Goal: Task Accomplishment & Management: Manage account settings

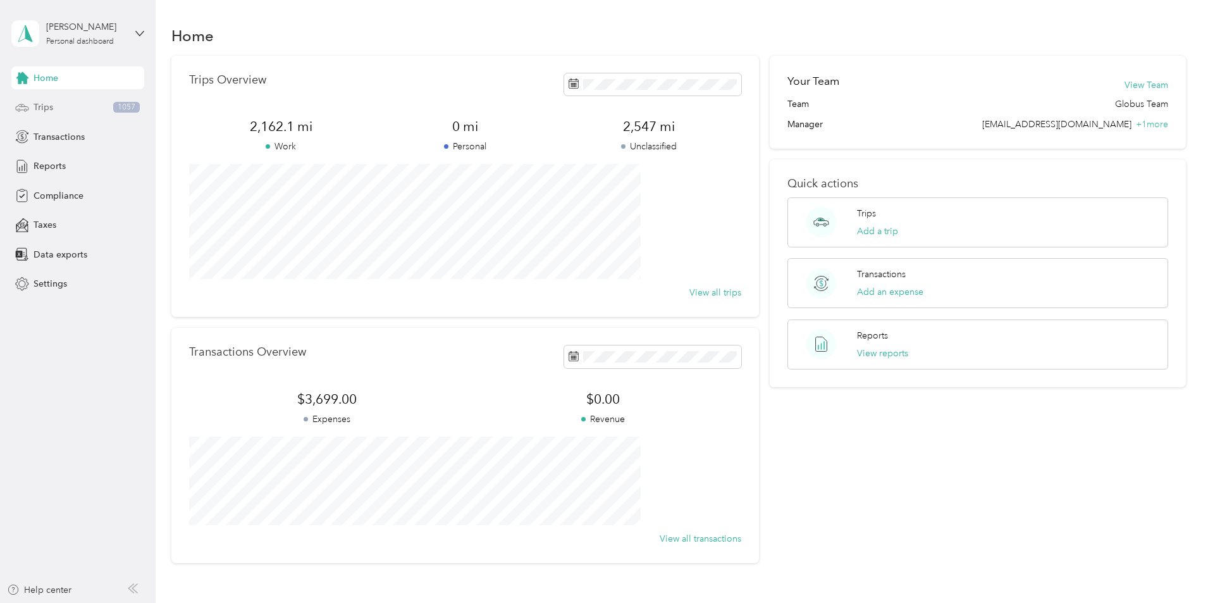
click at [56, 106] on div "Trips 1057" at bounding box center [77, 107] width 133 height 23
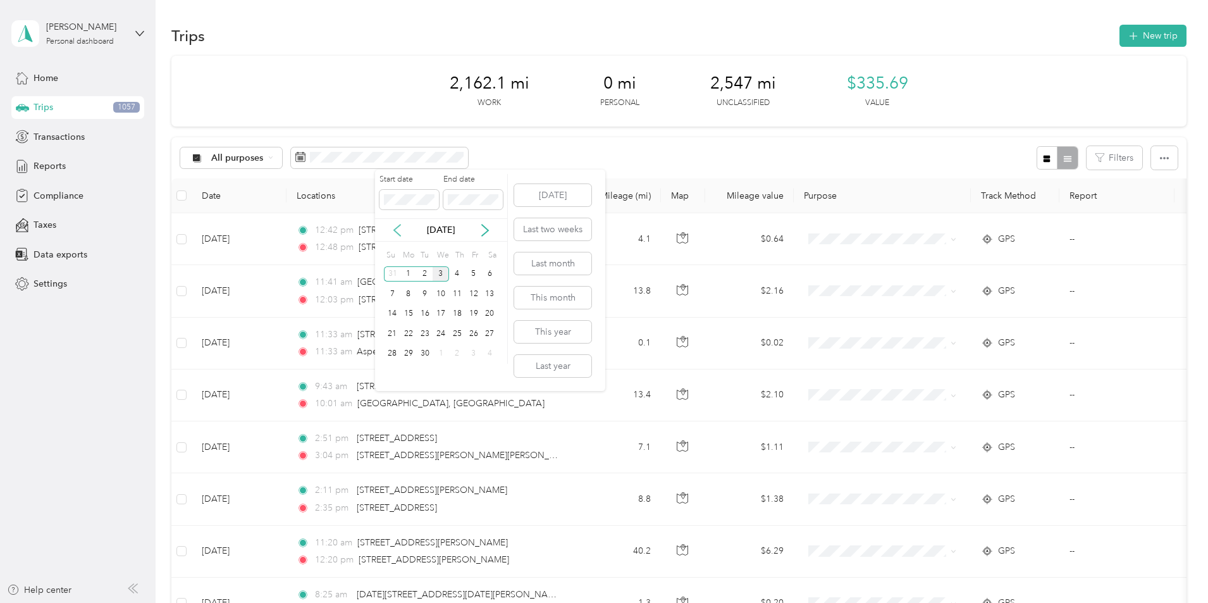
click at [394, 229] on icon at bounding box center [397, 230] width 13 height 13
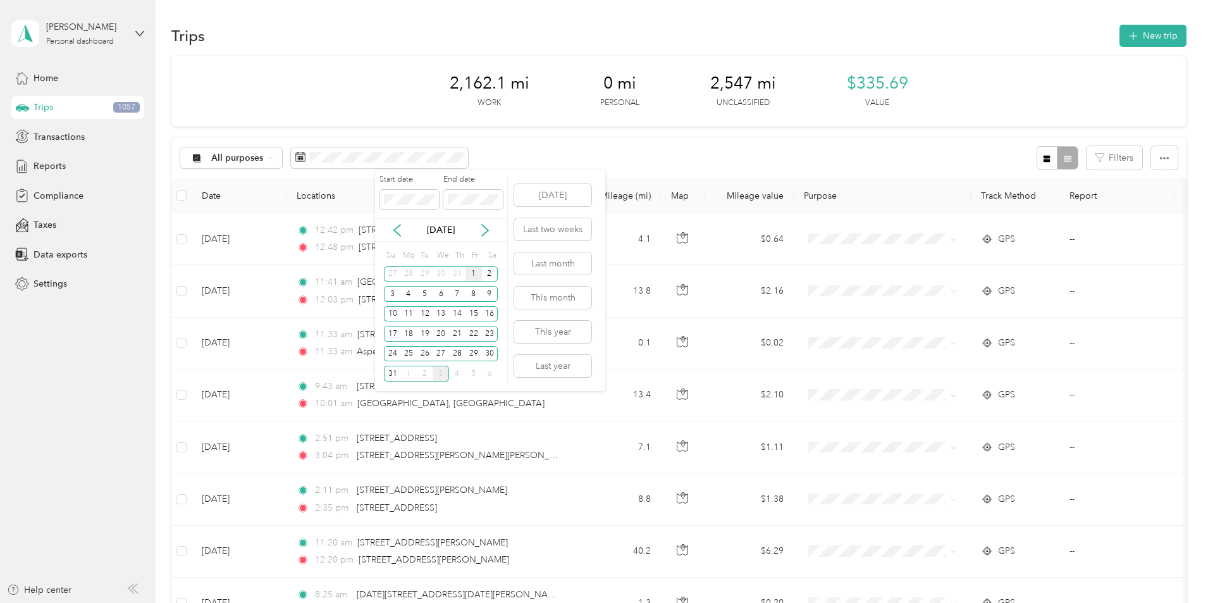
click at [476, 275] on div "1" at bounding box center [474, 274] width 16 height 16
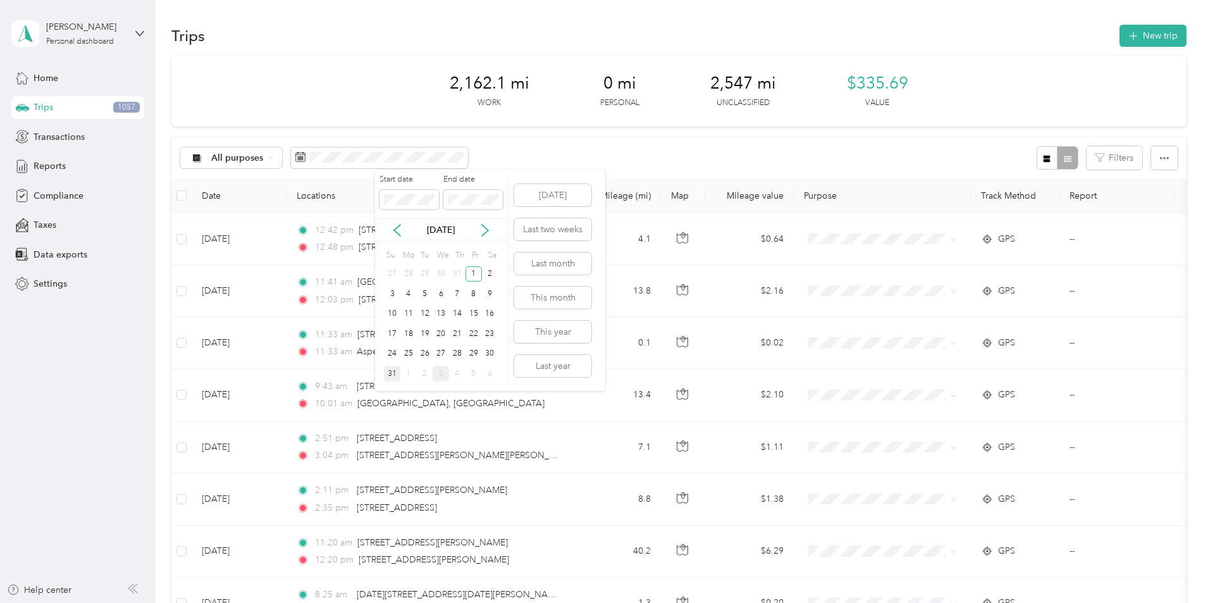
click at [392, 374] on div "31" at bounding box center [392, 374] width 16 height 16
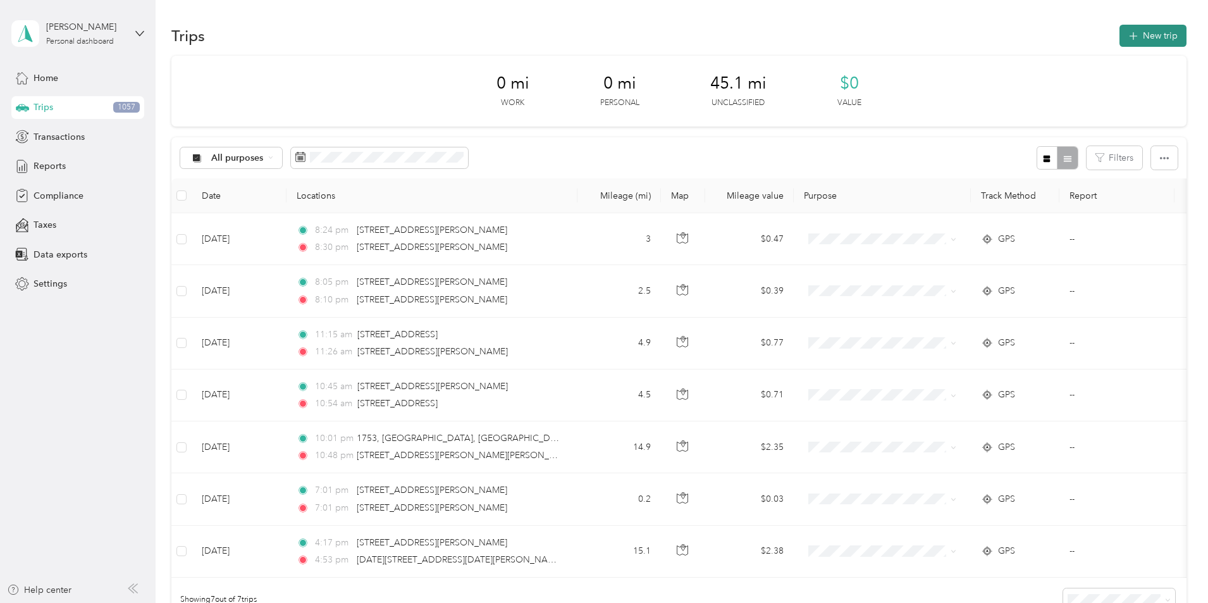
click at [1120, 39] on button "New trip" at bounding box center [1153, 36] width 67 height 22
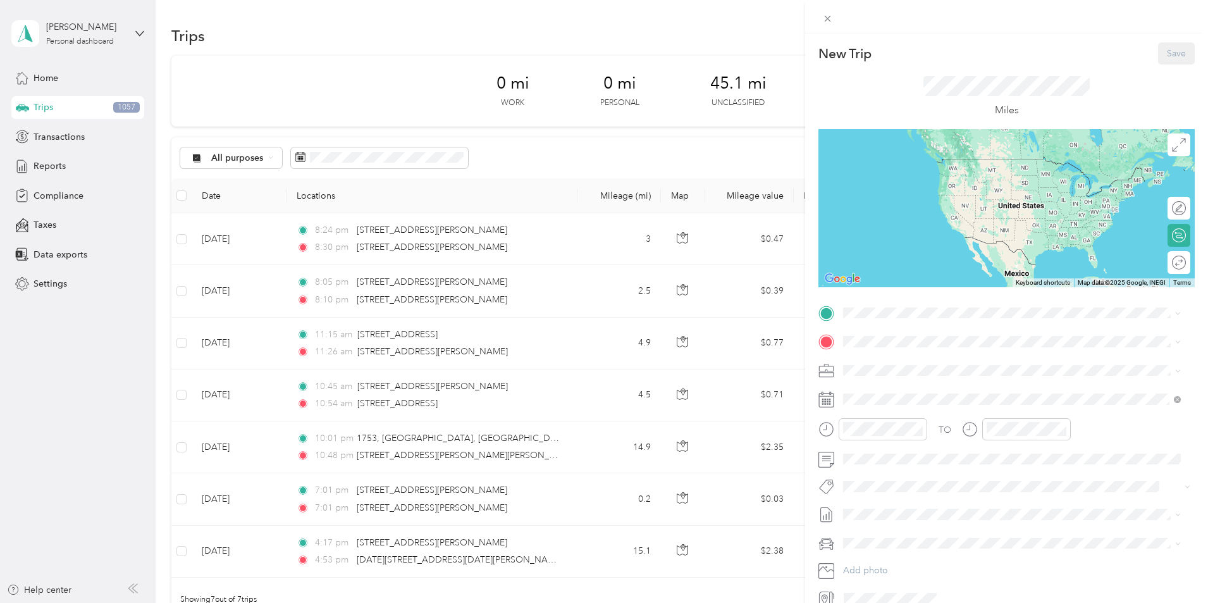
click at [841, 51] on p "New Trip" at bounding box center [845, 54] width 53 height 18
click at [909, 364] on span "[STREET_ADDRESS][US_STATE]" at bounding box center [930, 358] width 127 height 11
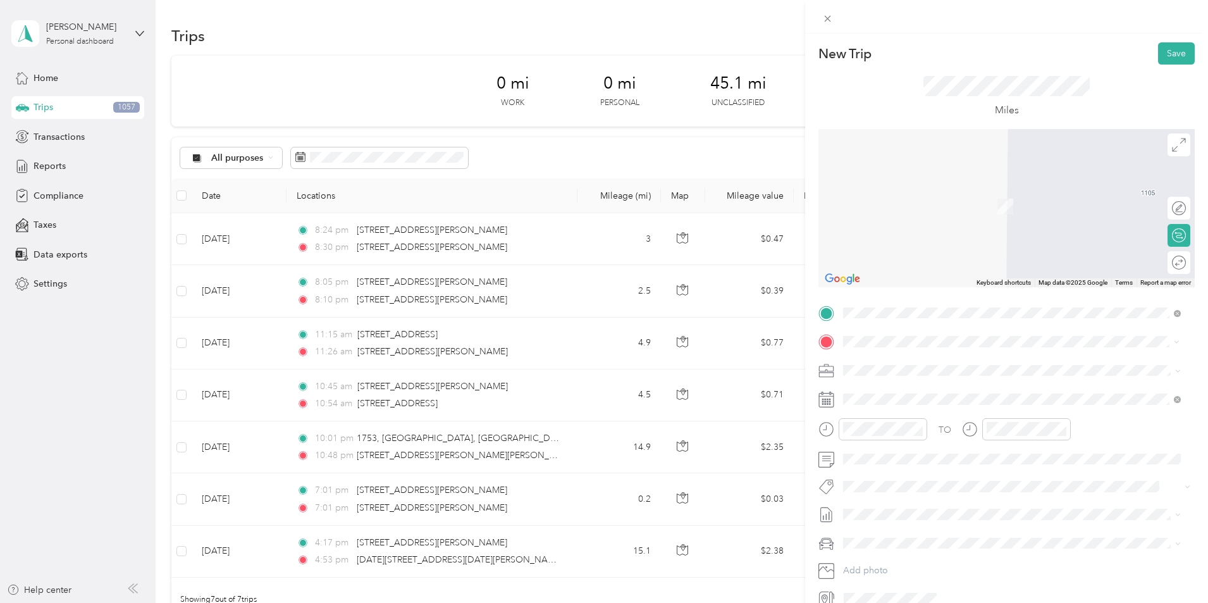
click at [898, 393] on span "[STREET_ADDRESS][US_STATE]" at bounding box center [930, 386] width 127 height 11
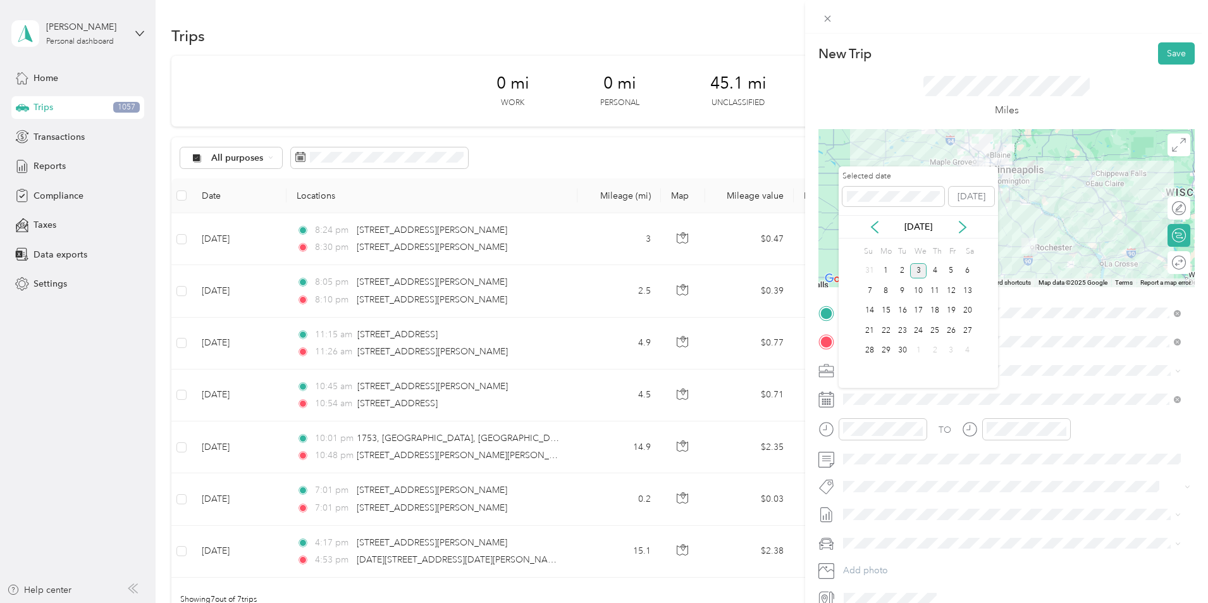
click at [877, 235] on div "[DATE]" at bounding box center [918, 226] width 159 height 23
click at [877, 232] on icon at bounding box center [875, 227] width 13 height 13
click at [949, 273] on div "1" at bounding box center [951, 271] width 16 height 16
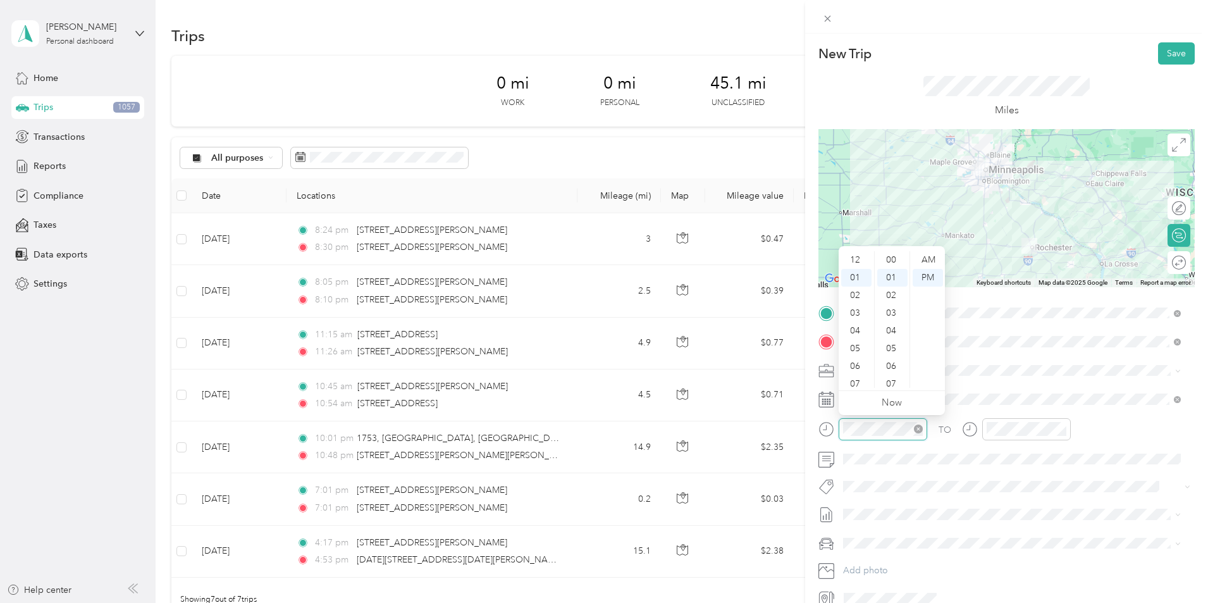
scroll to position [18, 0]
click at [857, 332] on div "05" at bounding box center [856, 331] width 30 height 18
click at [934, 261] on div "AM" at bounding box center [928, 260] width 30 height 18
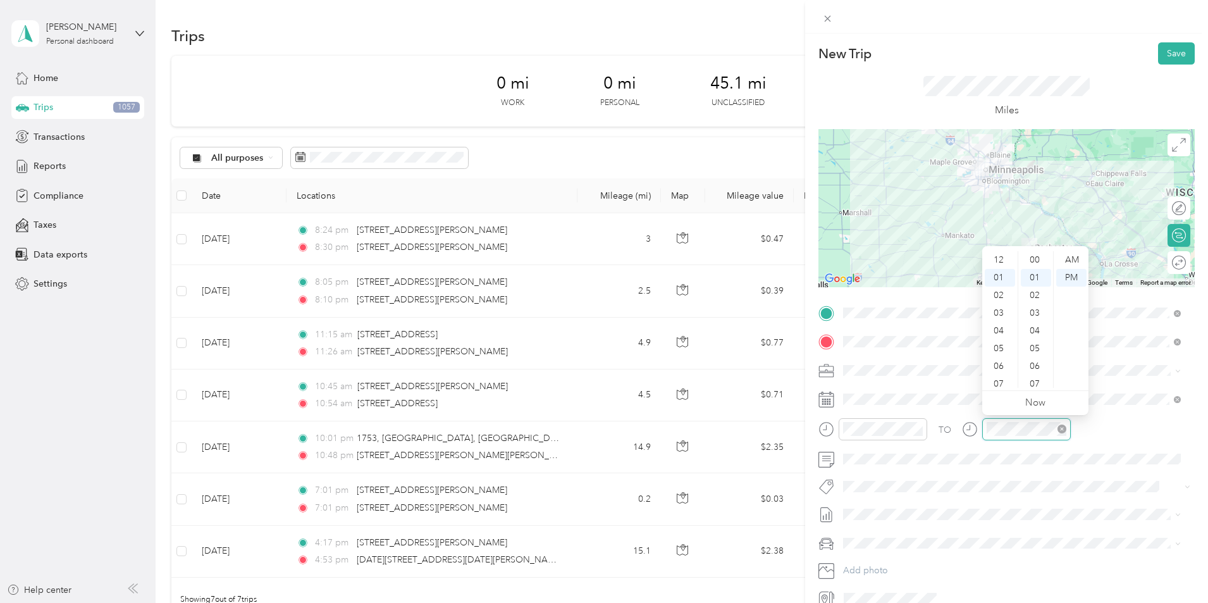
scroll to position [18, 0]
click at [1003, 278] on div "02" at bounding box center [1000, 278] width 30 height 18
click at [1069, 280] on div "PM" at bounding box center [1072, 278] width 30 height 18
click at [1072, 276] on div "PM" at bounding box center [1072, 278] width 30 height 18
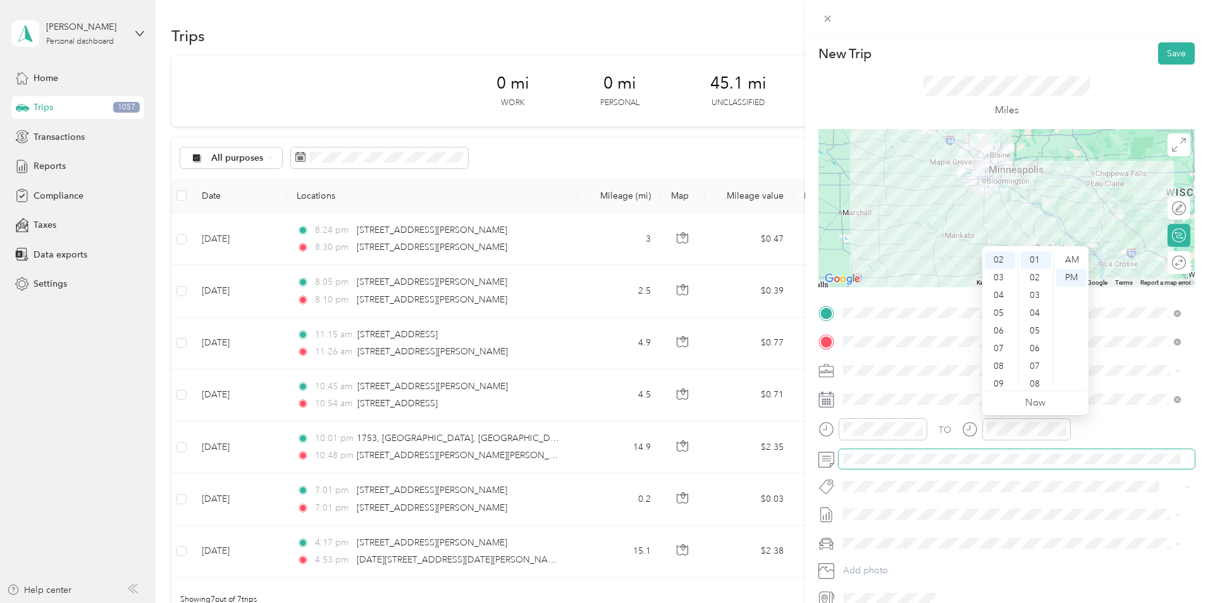
click at [1117, 466] on span at bounding box center [1017, 459] width 356 height 20
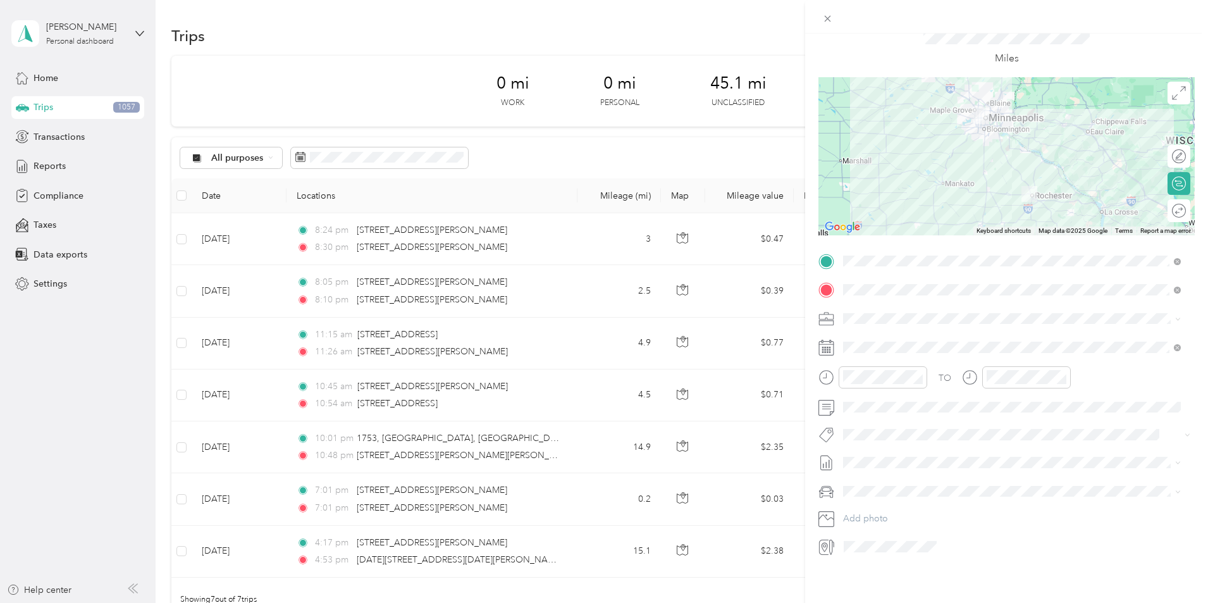
scroll to position [0, 0]
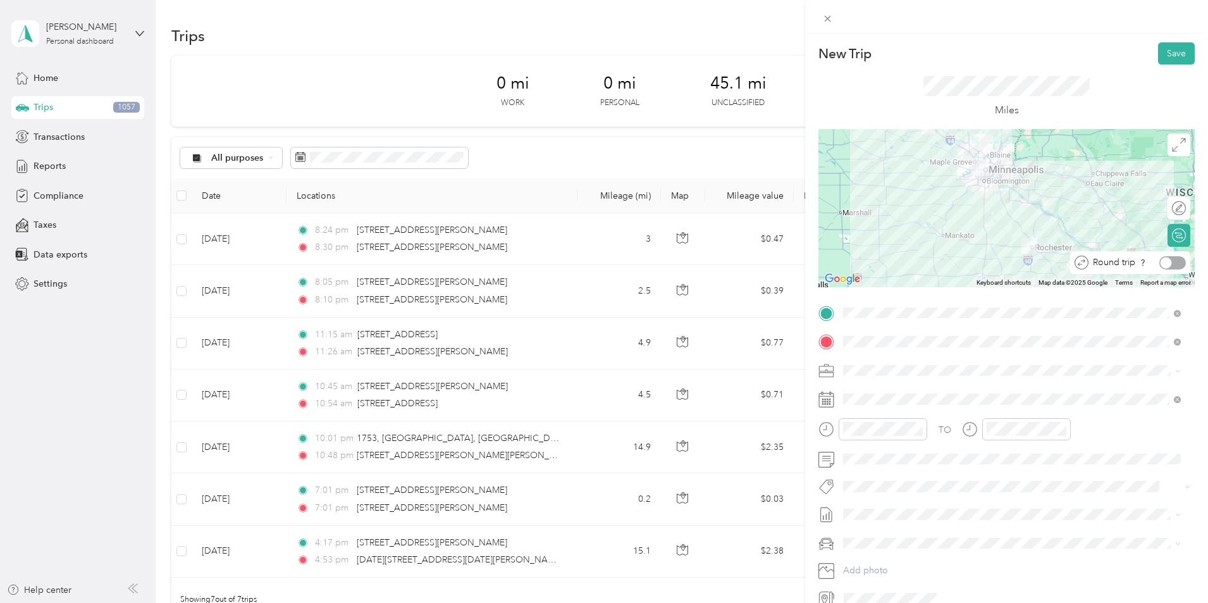
click at [1161, 262] on div at bounding box center [1166, 262] width 11 height 11
click at [1166, 51] on button "Save" at bounding box center [1176, 53] width 37 height 22
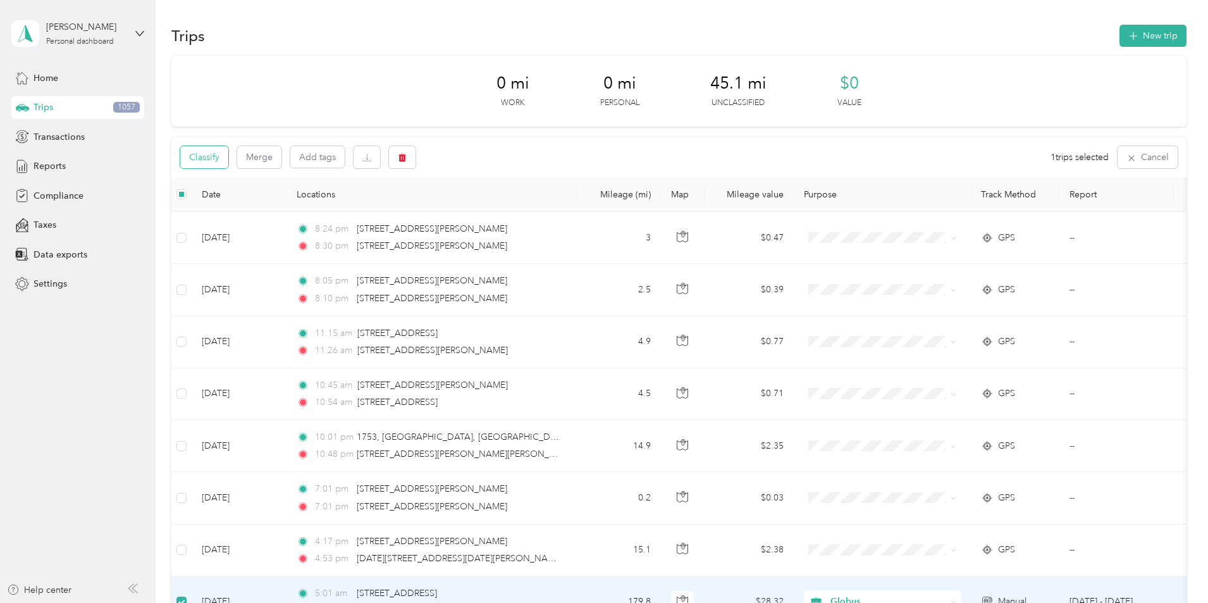
click at [228, 163] on button "Classify" at bounding box center [204, 157] width 48 height 22
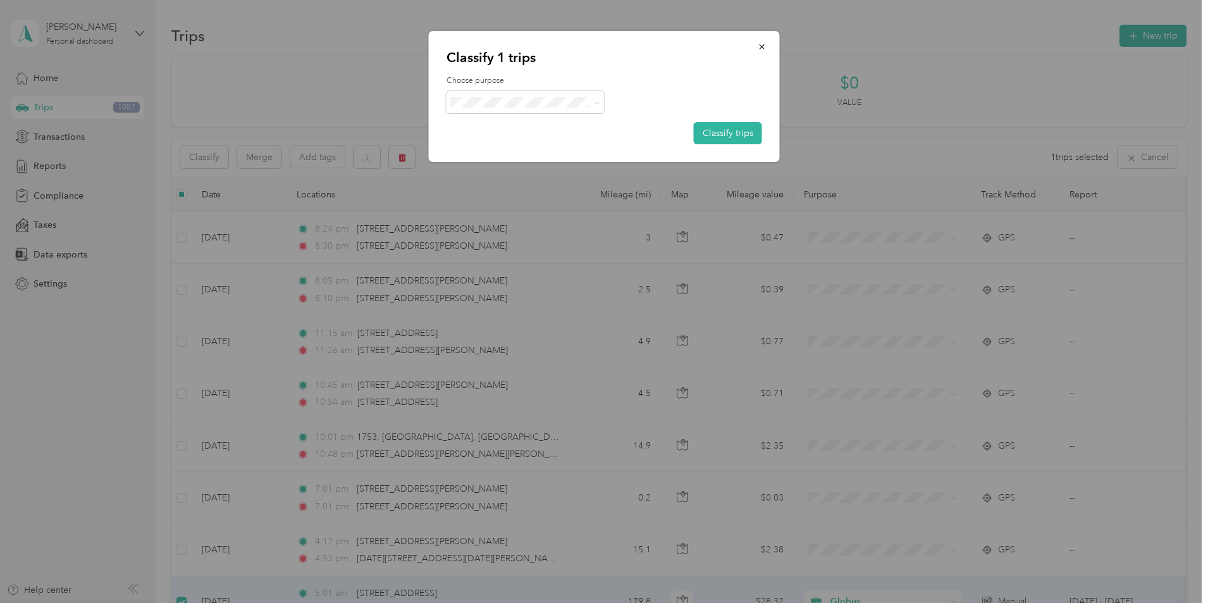
click at [497, 126] on span "Globus" at bounding box center [537, 125] width 118 height 13
click at [731, 136] on button "Classify trips" at bounding box center [728, 133] width 68 height 22
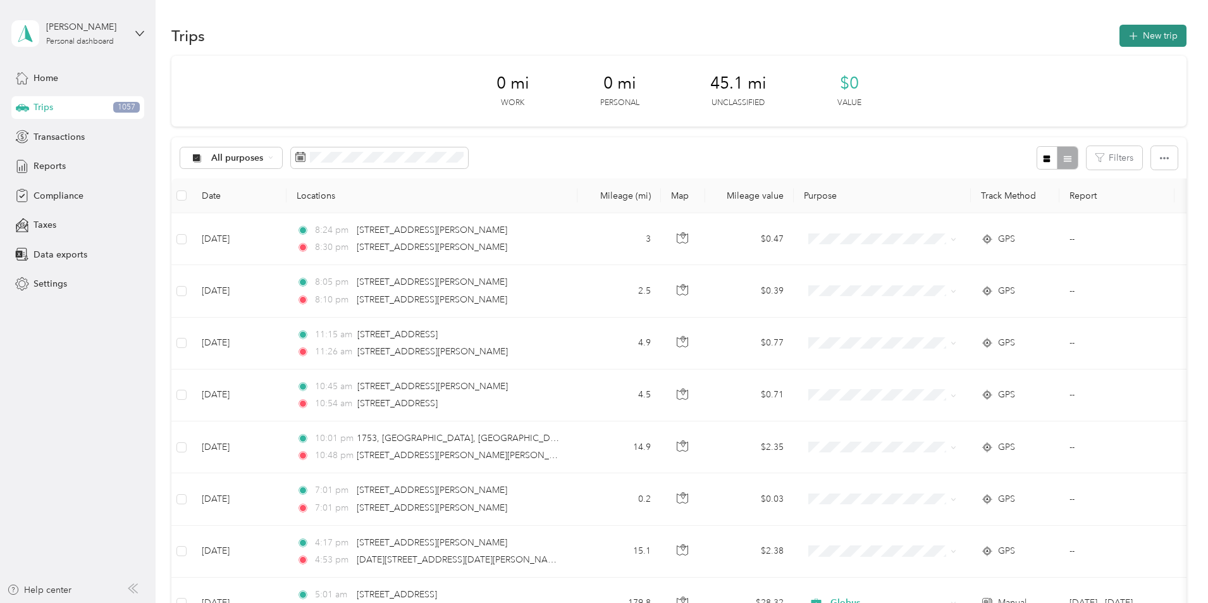
click at [1120, 38] on button "New trip" at bounding box center [1153, 36] width 67 height 22
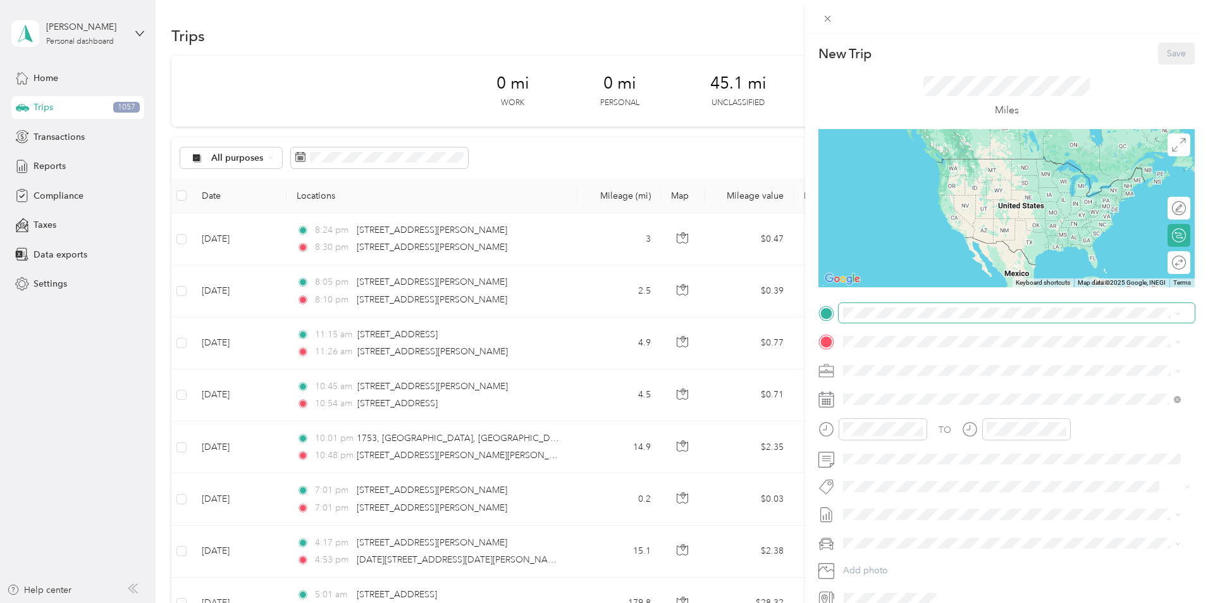
click at [874, 320] on span at bounding box center [1017, 313] width 356 height 20
click at [910, 359] on span "[STREET_ADDRESS][US_STATE]" at bounding box center [930, 358] width 127 height 11
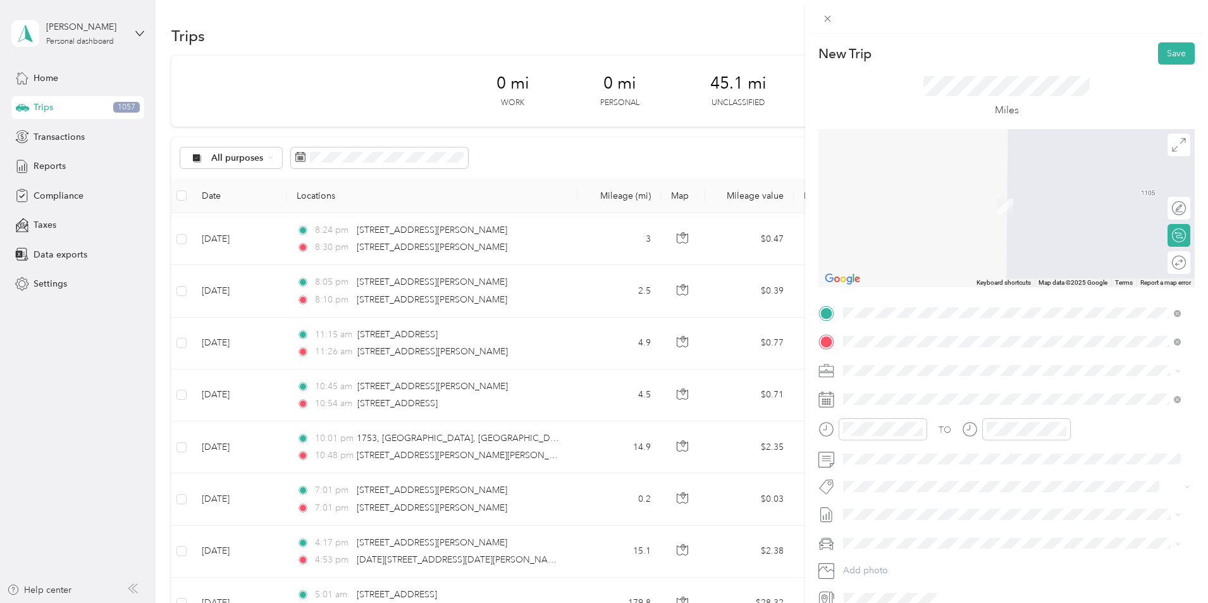
click at [924, 393] on span "[STREET_ADDRESS][US_STATE]" at bounding box center [930, 386] width 127 height 11
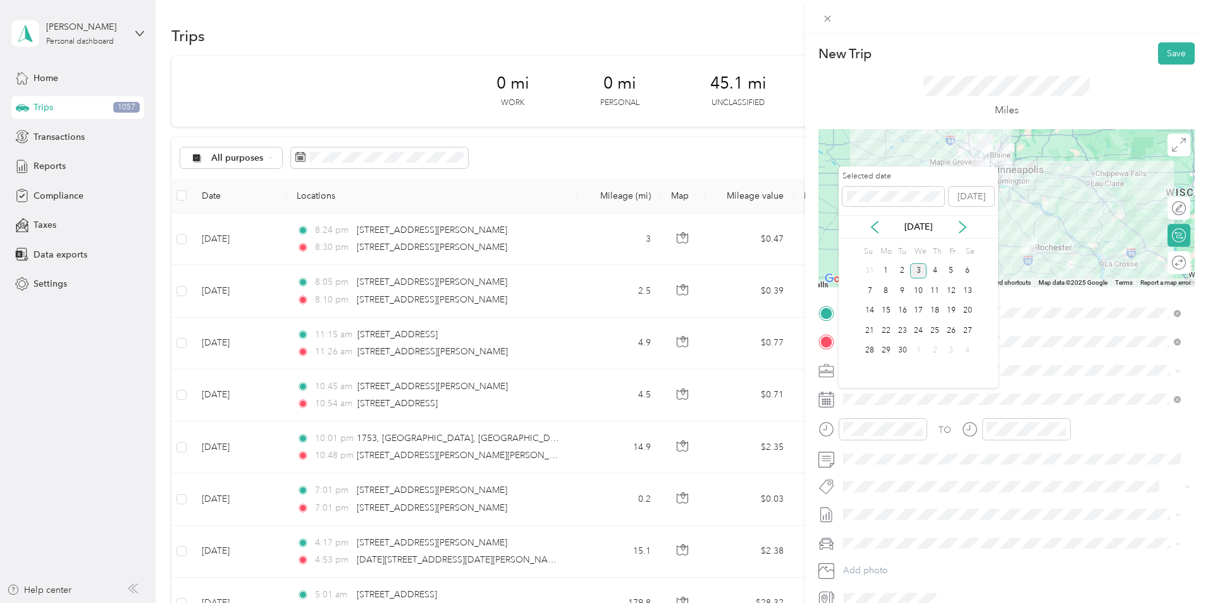
click at [883, 229] on div "[DATE]" at bounding box center [918, 226] width 159 height 13
click at [874, 228] on icon at bounding box center [875, 227] width 13 height 13
click at [922, 288] on div "6" at bounding box center [918, 291] width 16 height 16
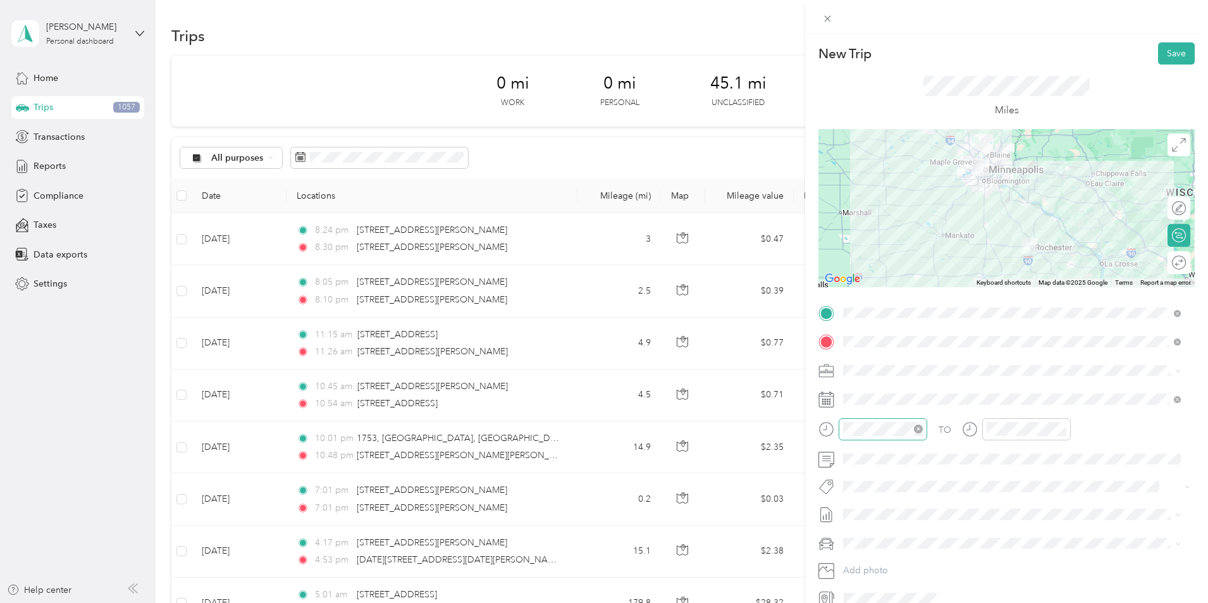
click at [917, 427] on icon "close-circle" at bounding box center [918, 429] width 9 height 9
click at [860, 347] on div "05" at bounding box center [856, 349] width 30 height 18
click at [922, 259] on div "AM" at bounding box center [928, 260] width 30 height 18
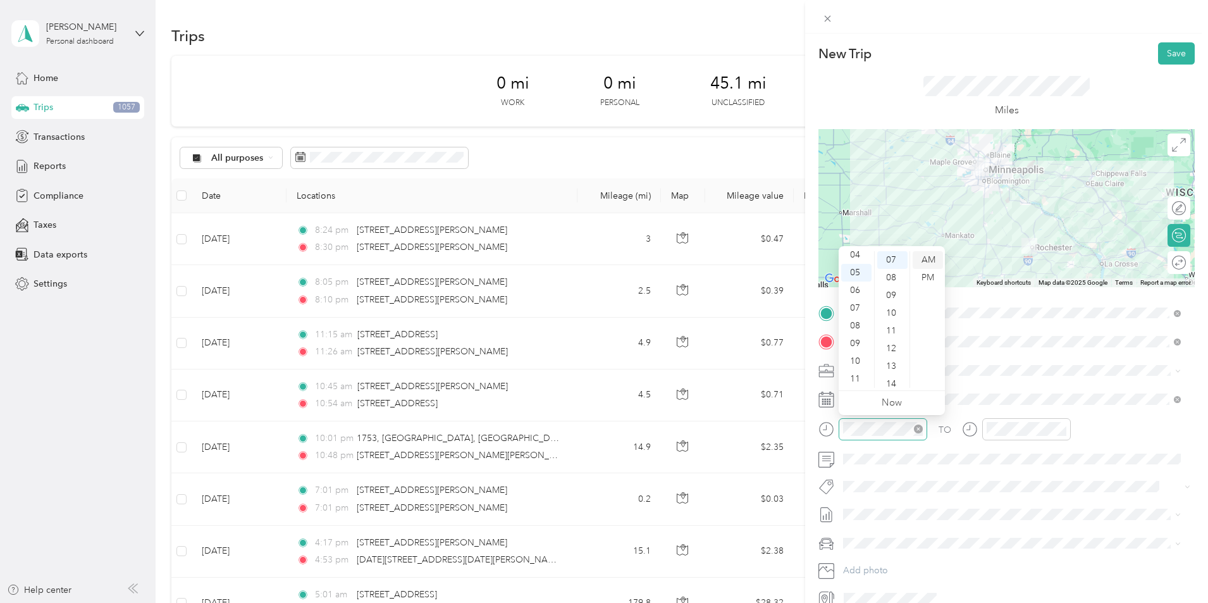
click at [931, 259] on div "AM" at bounding box center [928, 260] width 30 height 18
click at [1059, 497] on div "TO Add photo" at bounding box center [1007, 456] width 376 height 306
click at [1161, 261] on div at bounding box center [1166, 262] width 11 height 11
click at [1163, 58] on button "Save" at bounding box center [1176, 53] width 37 height 22
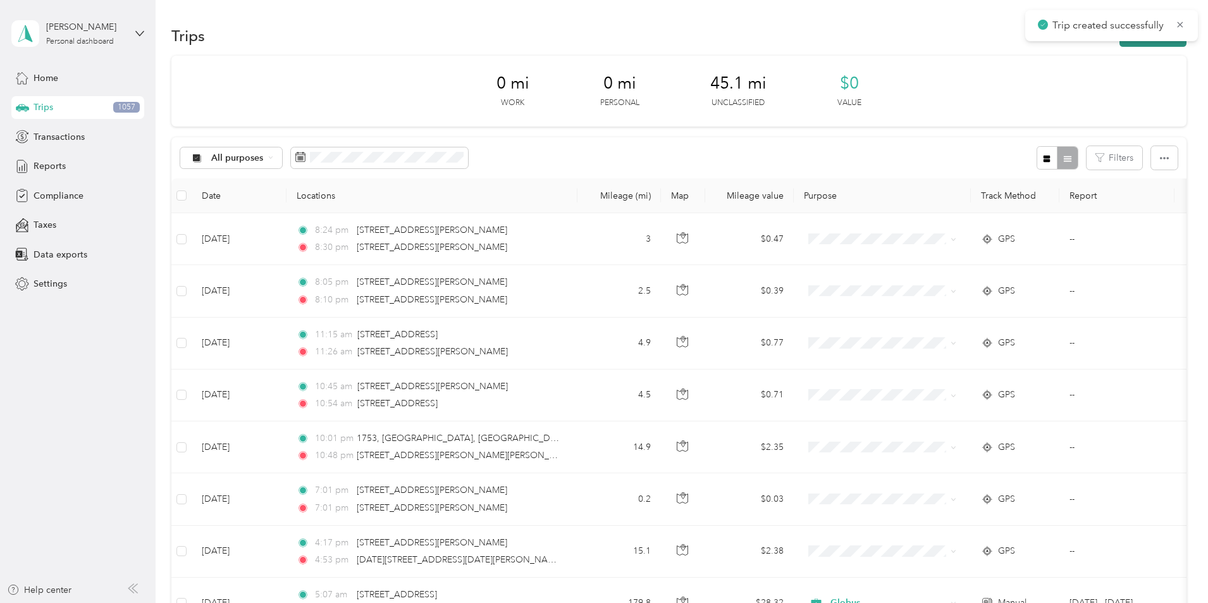
click at [1120, 43] on button "New trip" at bounding box center [1153, 36] width 67 height 22
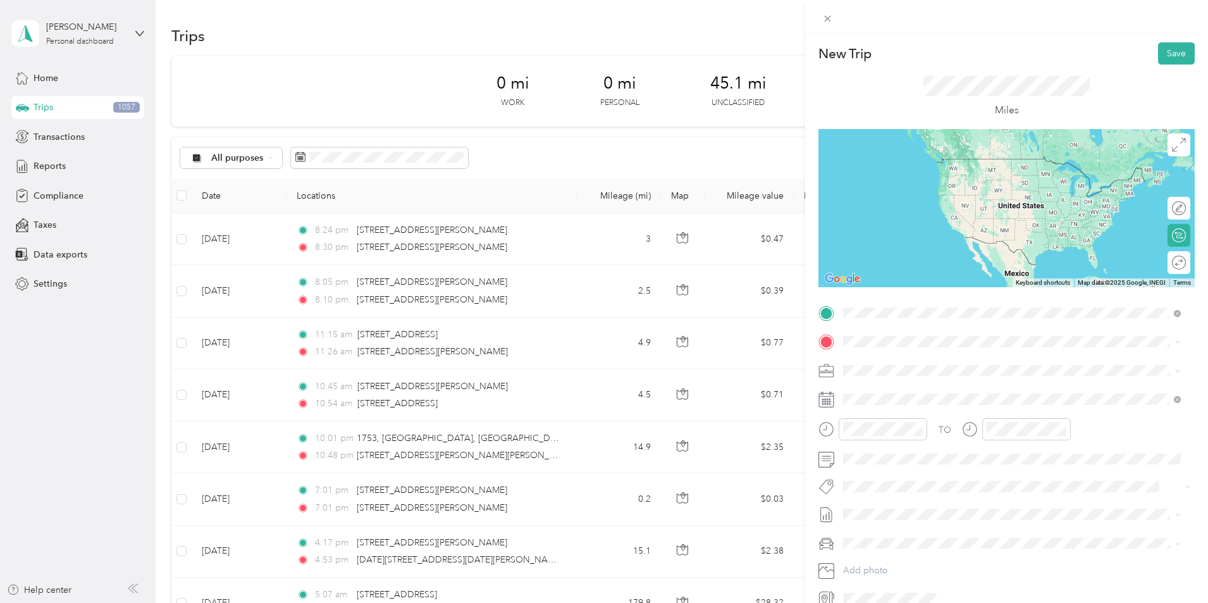
click at [890, 359] on span "[STREET_ADDRESS][US_STATE]" at bounding box center [930, 358] width 127 height 11
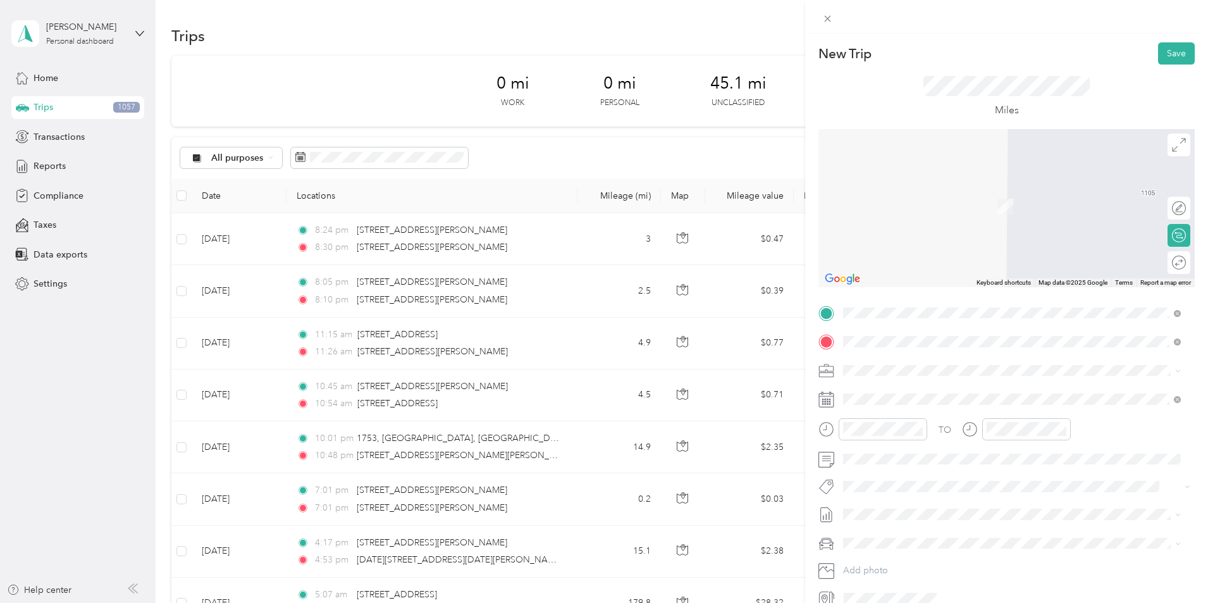
click at [912, 388] on span "[STREET_ADDRESS][US_STATE]" at bounding box center [930, 386] width 127 height 11
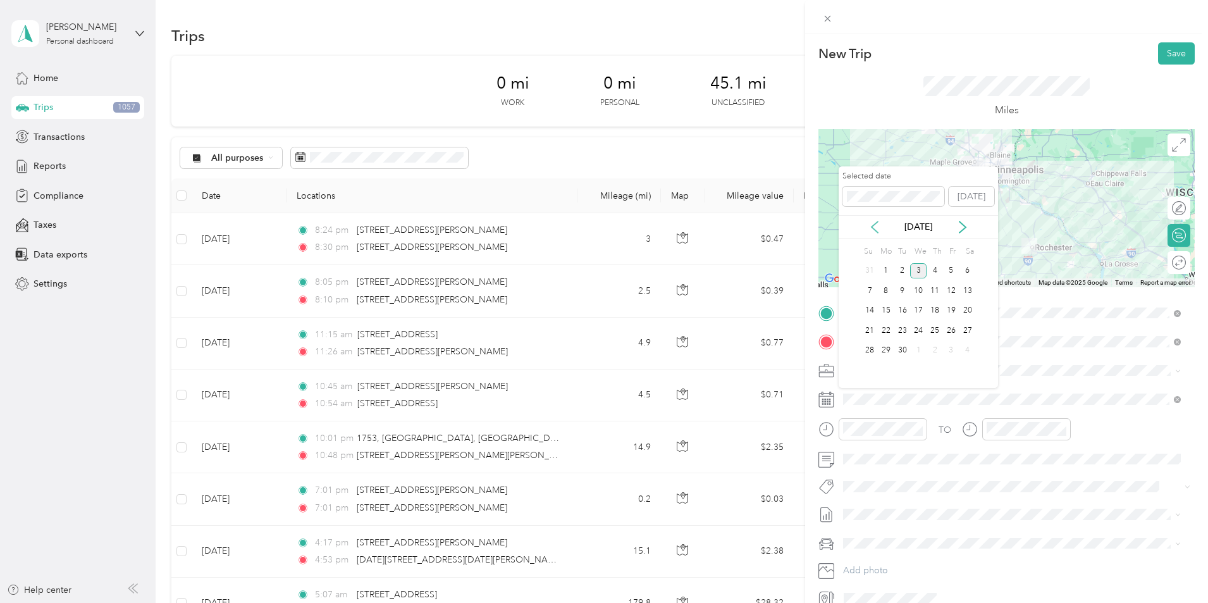
click at [875, 232] on icon at bounding box center [875, 227] width 13 height 13
click at [922, 312] on div "13" at bounding box center [918, 311] width 16 height 16
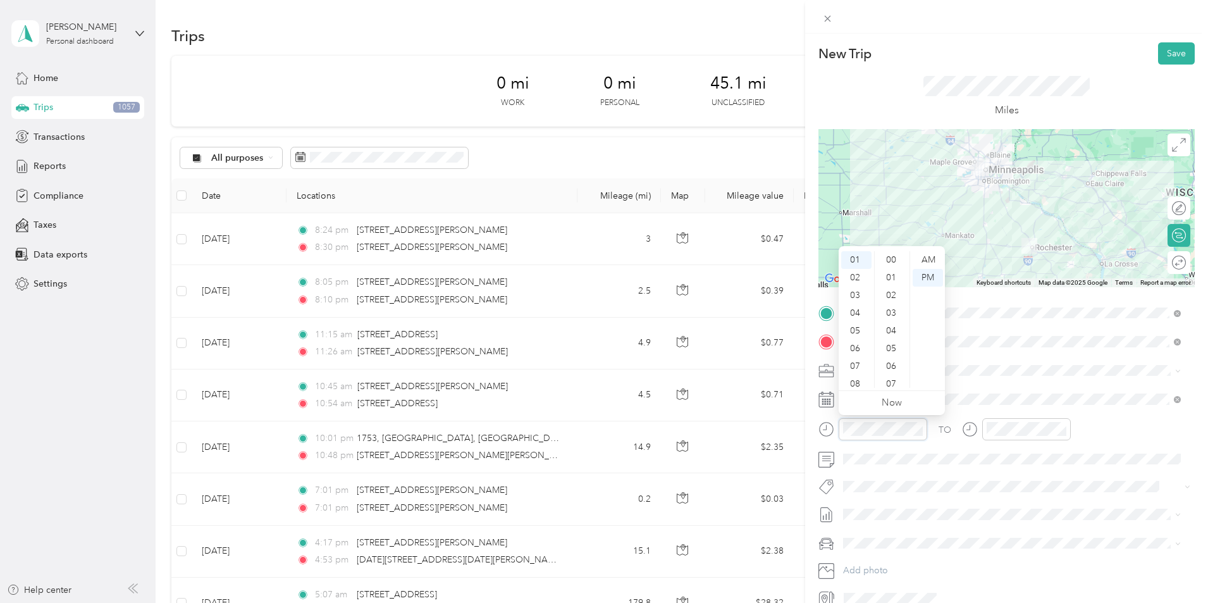
scroll to position [142, 0]
click at [857, 329] on div "05" at bounding box center [856, 331] width 30 height 18
click at [925, 257] on div "AM" at bounding box center [928, 260] width 30 height 18
click at [931, 260] on div "AM" at bounding box center [928, 260] width 30 height 18
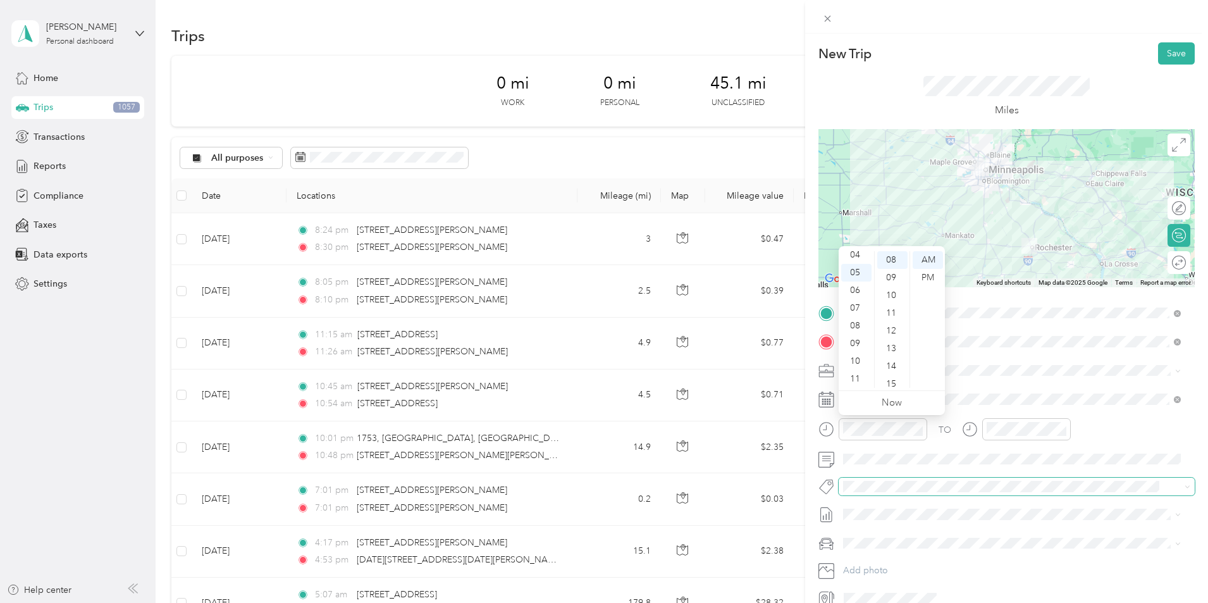
click at [1181, 486] on span at bounding box center [1186, 486] width 10 height 9
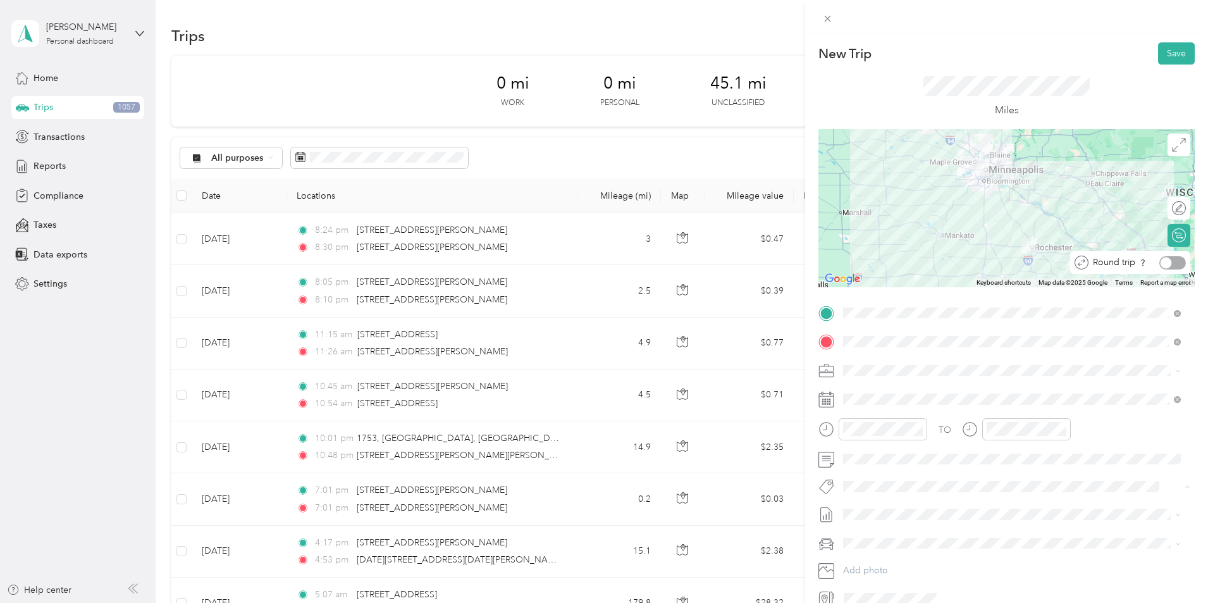
click at [1170, 259] on div at bounding box center [1173, 262] width 27 height 13
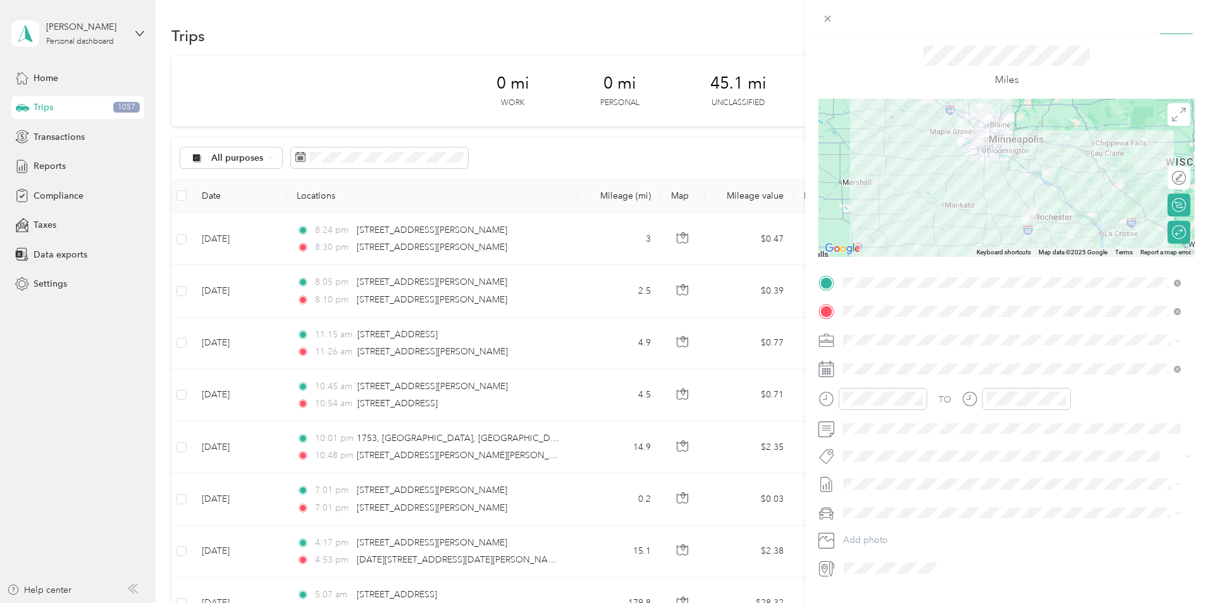
scroll to position [0, 0]
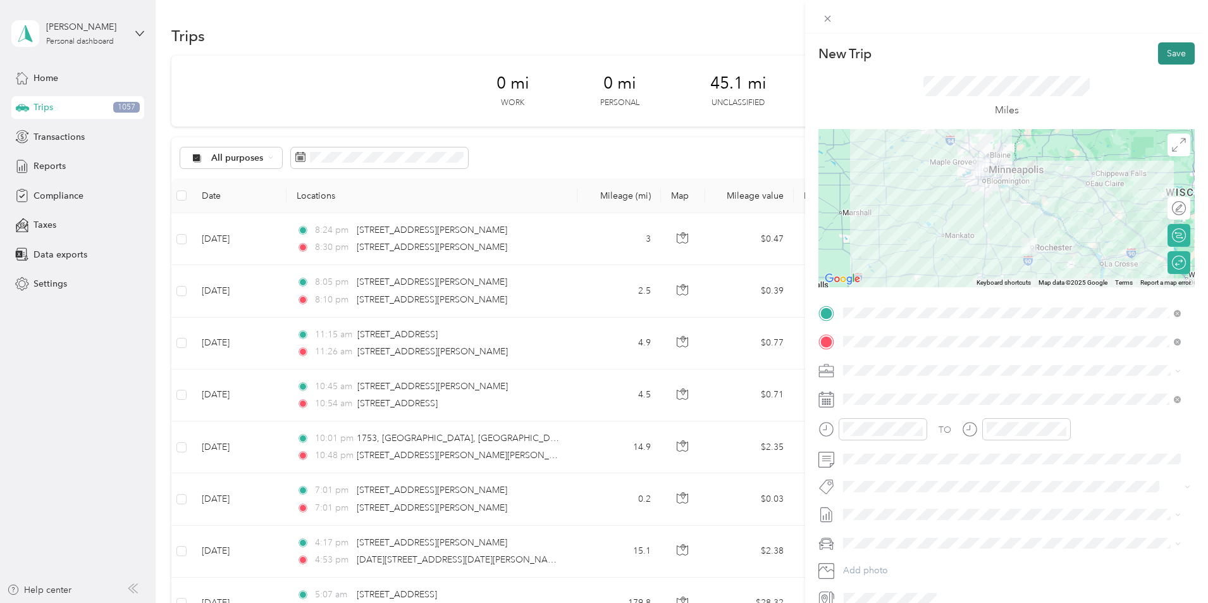
click at [1172, 56] on button "Save" at bounding box center [1176, 53] width 37 height 22
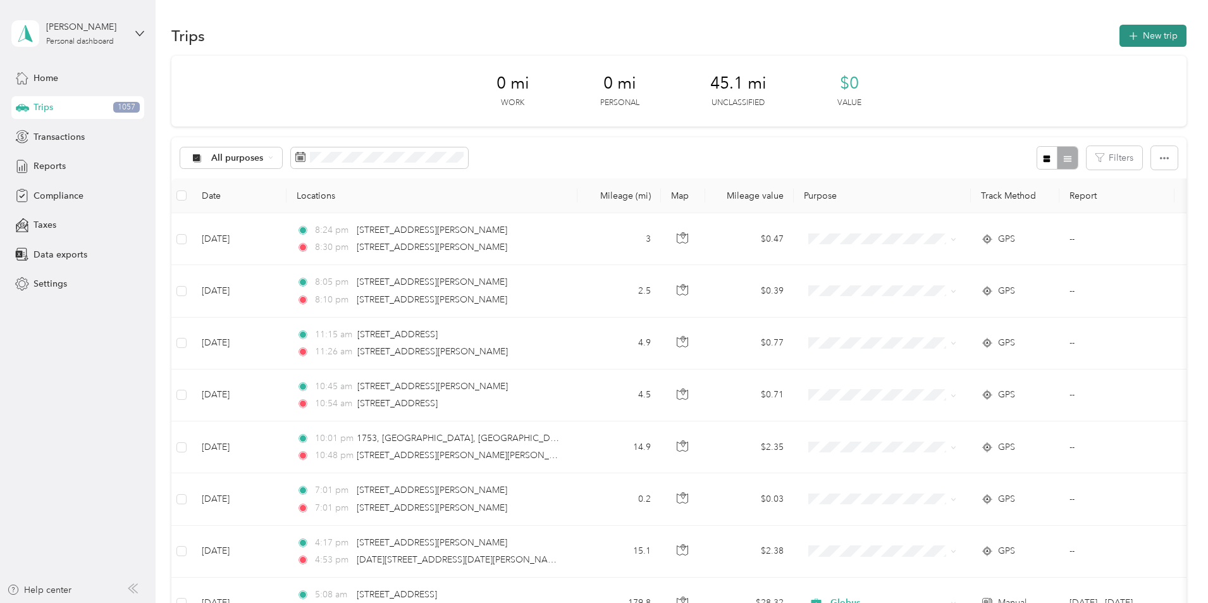
click at [1120, 44] on button "New trip" at bounding box center [1153, 36] width 67 height 22
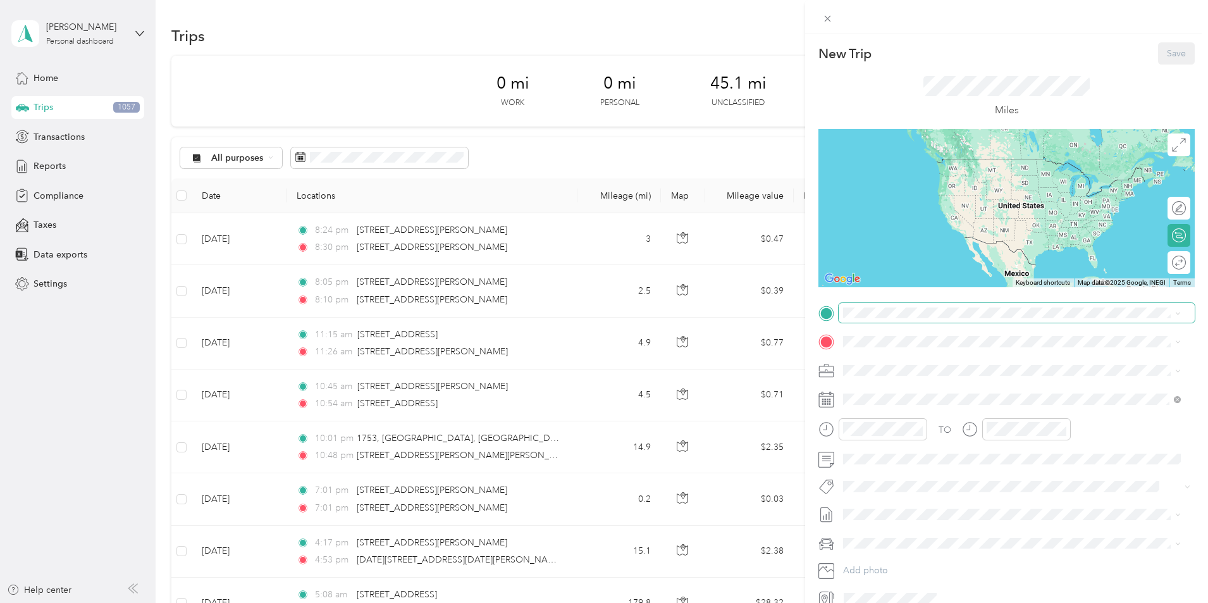
click at [900, 318] on span at bounding box center [1017, 313] width 356 height 20
click at [898, 359] on span "[STREET_ADDRESS][US_STATE]" at bounding box center [930, 355] width 127 height 11
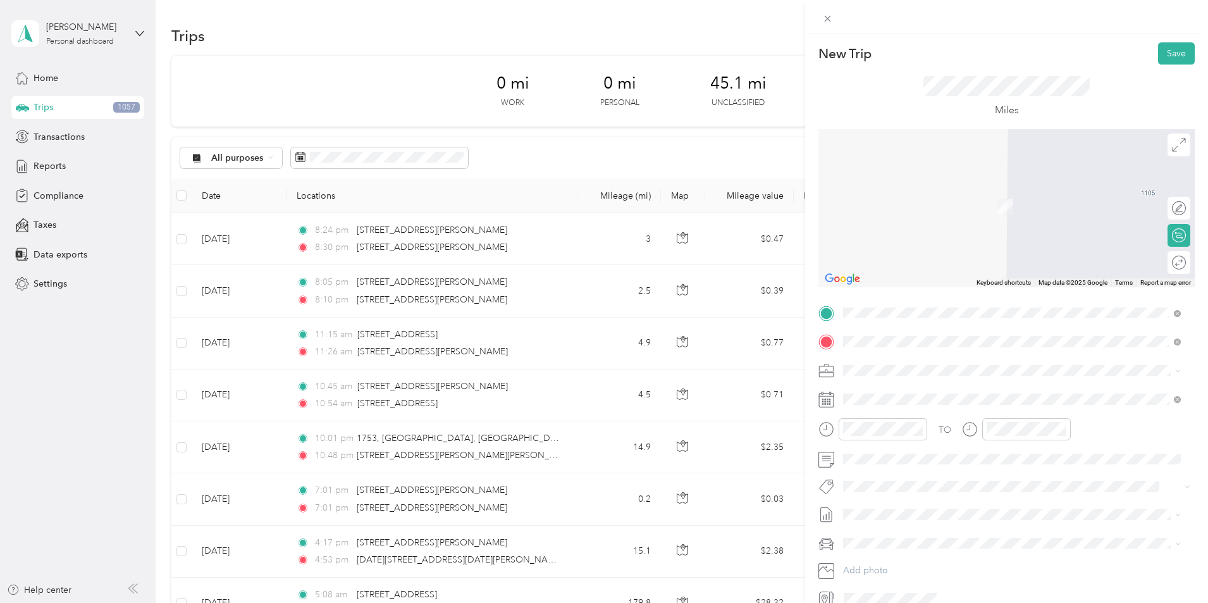
click at [905, 387] on span "[STREET_ADDRESS][US_STATE]" at bounding box center [930, 386] width 127 height 11
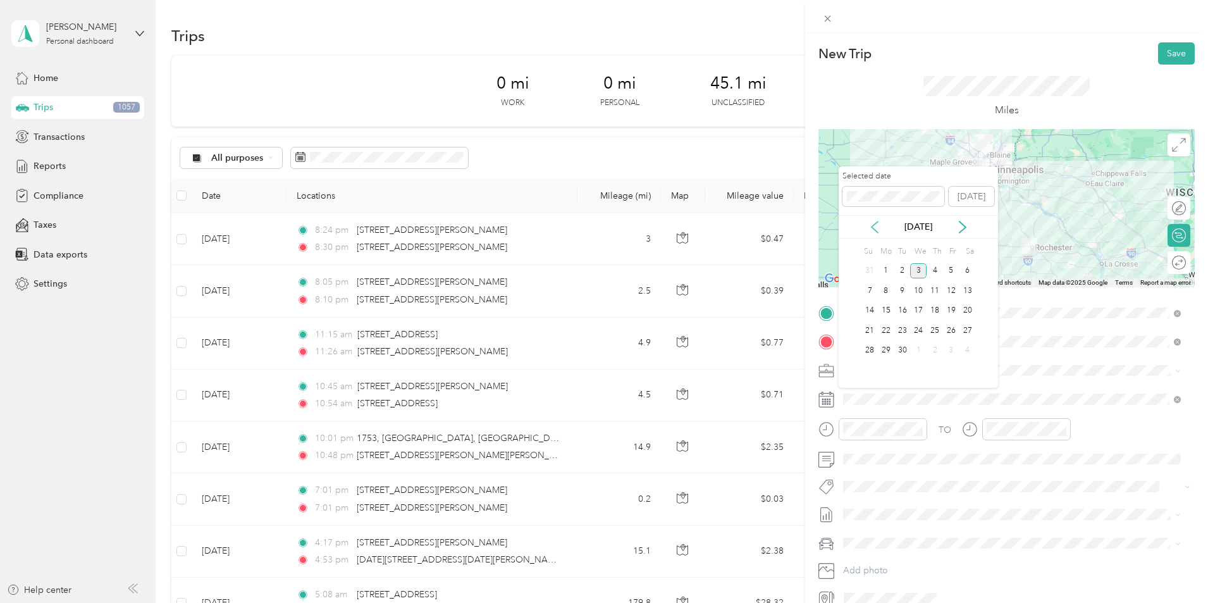
click at [874, 225] on icon at bounding box center [875, 226] width 6 height 11
click at [919, 333] on div "20" at bounding box center [918, 331] width 16 height 16
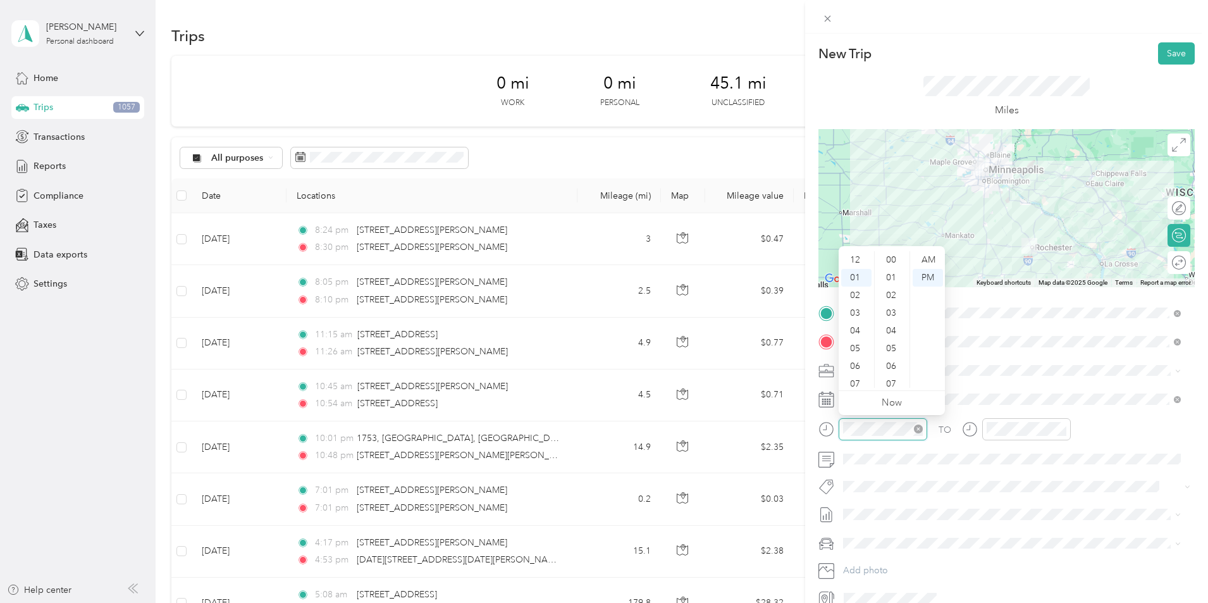
scroll to position [159, 0]
click at [858, 324] on div "05" at bounding box center [856, 331] width 30 height 18
click at [929, 261] on div "AM" at bounding box center [928, 260] width 30 height 18
click at [1175, 264] on div "Round trip" at bounding box center [1168, 262] width 36 height 13
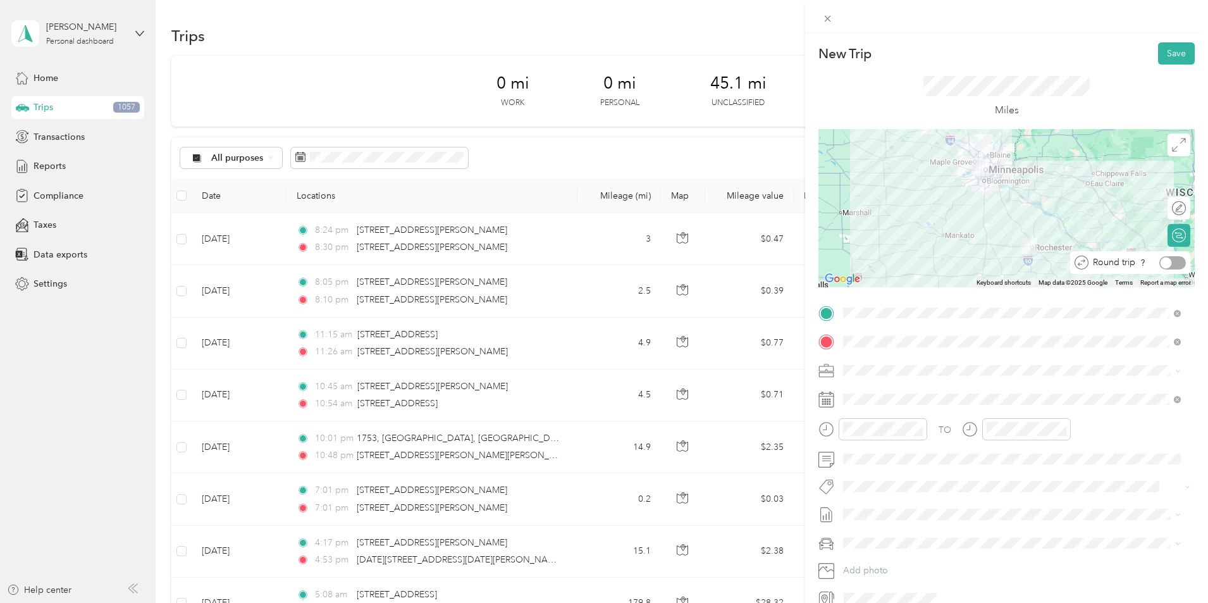
click at [1165, 260] on div at bounding box center [1173, 262] width 27 height 13
click at [1165, 49] on button "Save" at bounding box center [1176, 53] width 37 height 22
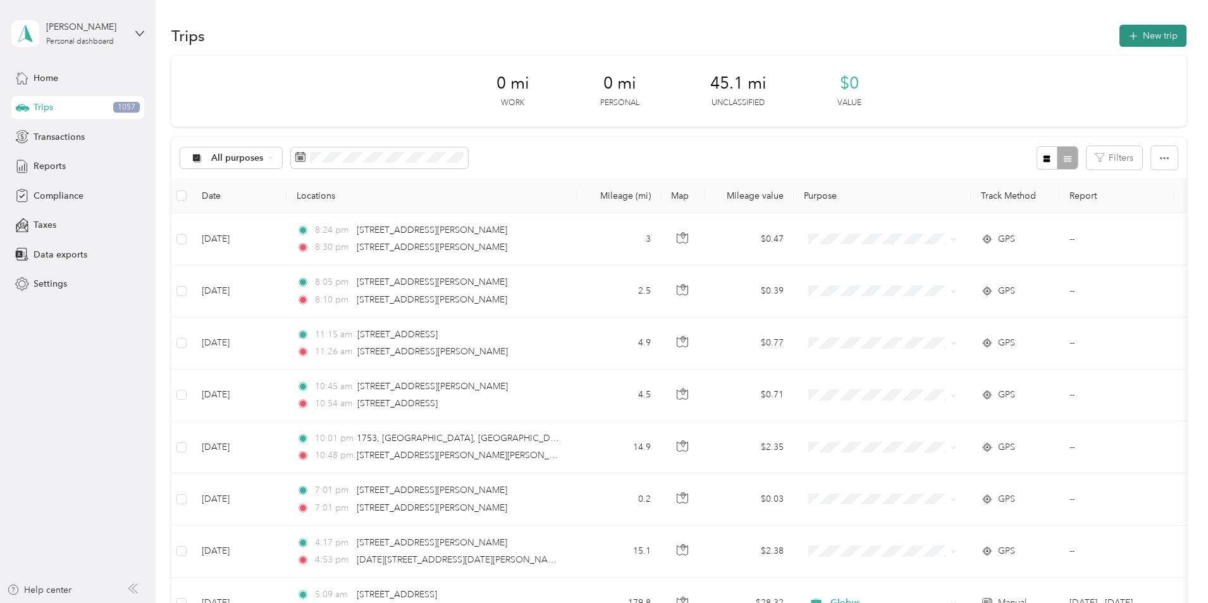
click at [1120, 38] on button "New trip" at bounding box center [1153, 36] width 67 height 22
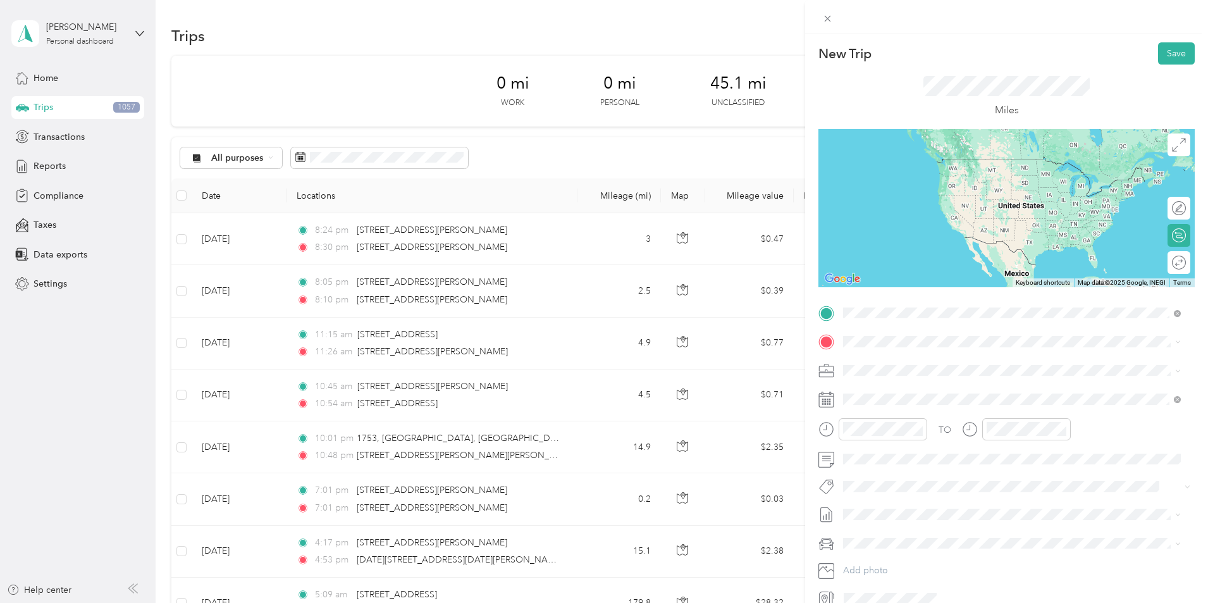
click at [937, 364] on span "[STREET_ADDRESS][US_STATE]" at bounding box center [930, 358] width 127 height 11
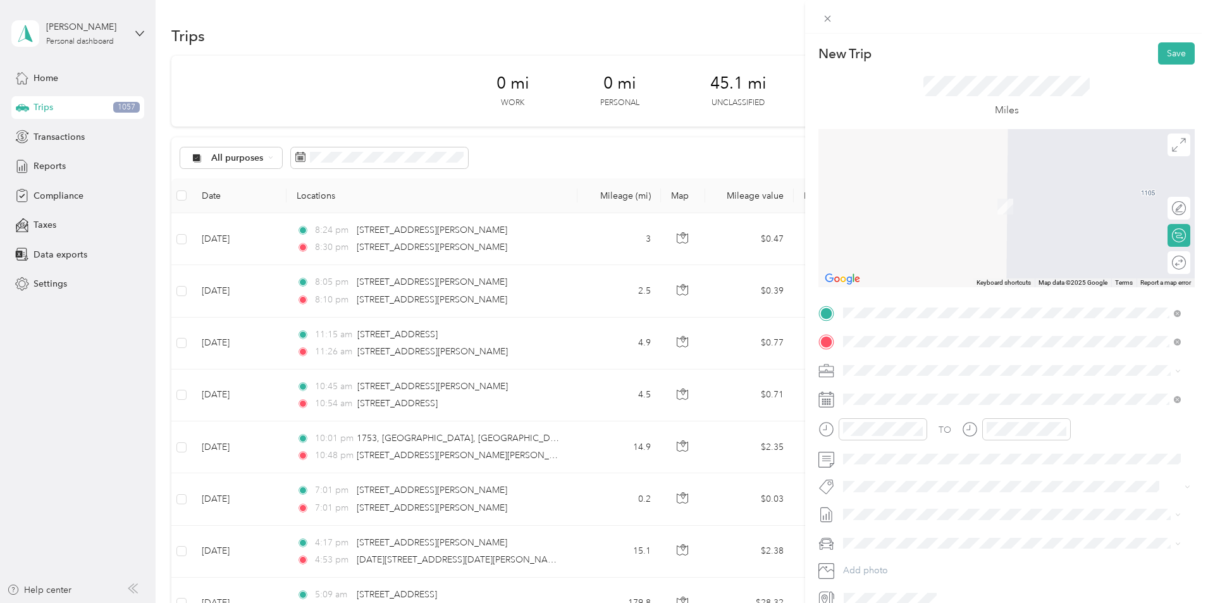
click at [919, 387] on span "[STREET_ADDRESS][US_STATE]" at bounding box center [930, 386] width 127 height 11
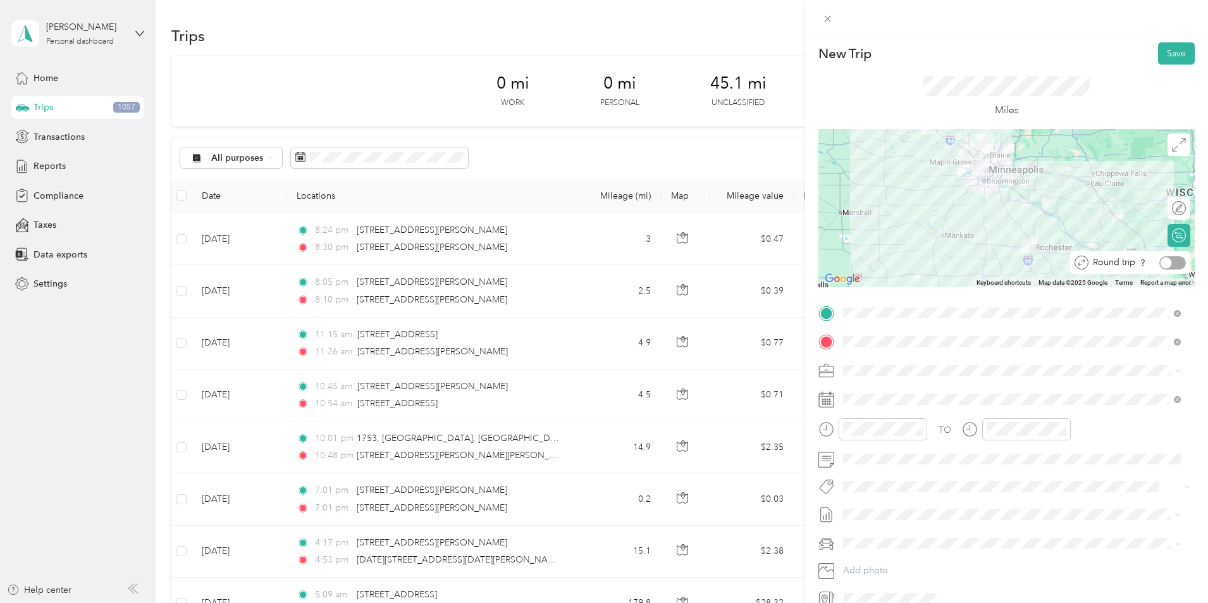
drag, startPoint x: 1174, startPoint y: 265, endPoint x: 1142, endPoint y: 259, distance: 32.1
click at [1174, 264] on div at bounding box center [1173, 262] width 27 height 13
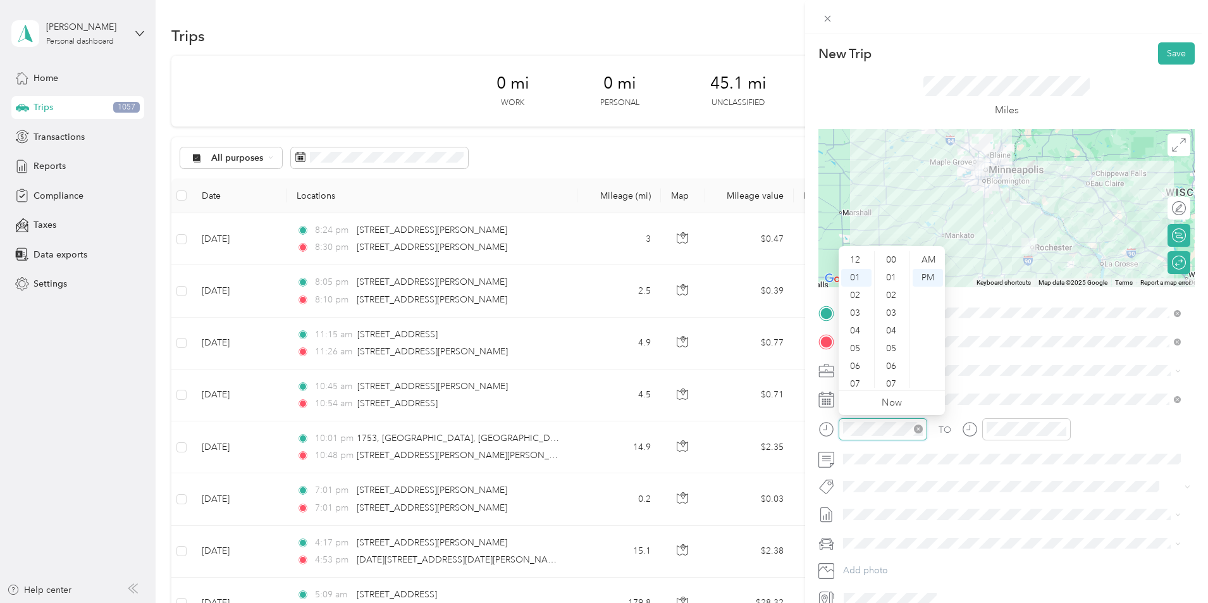
scroll to position [159, 0]
click at [857, 331] on div "05" at bounding box center [856, 331] width 30 height 18
click at [926, 257] on div "AM" at bounding box center [928, 260] width 30 height 18
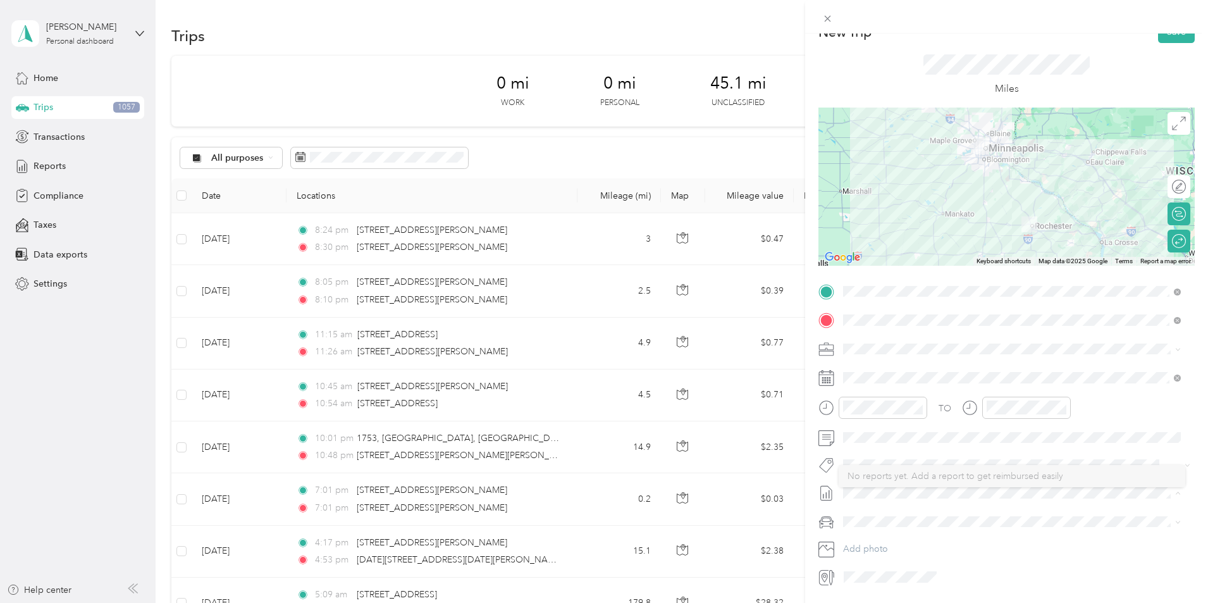
scroll to position [0, 0]
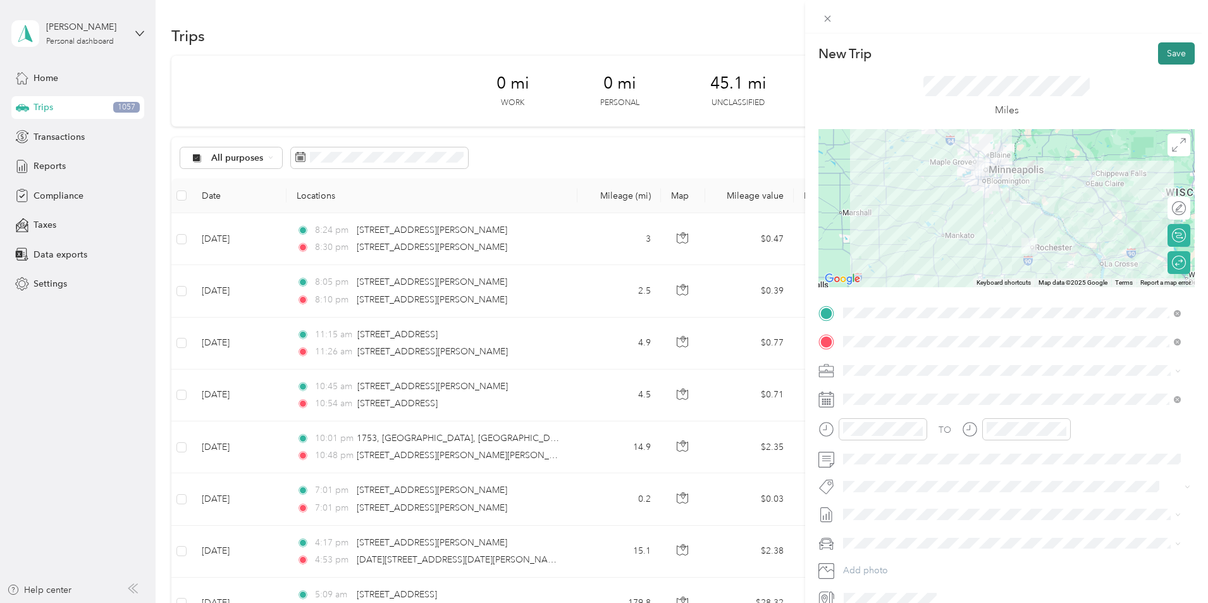
click at [1167, 54] on button "Save" at bounding box center [1176, 53] width 37 height 22
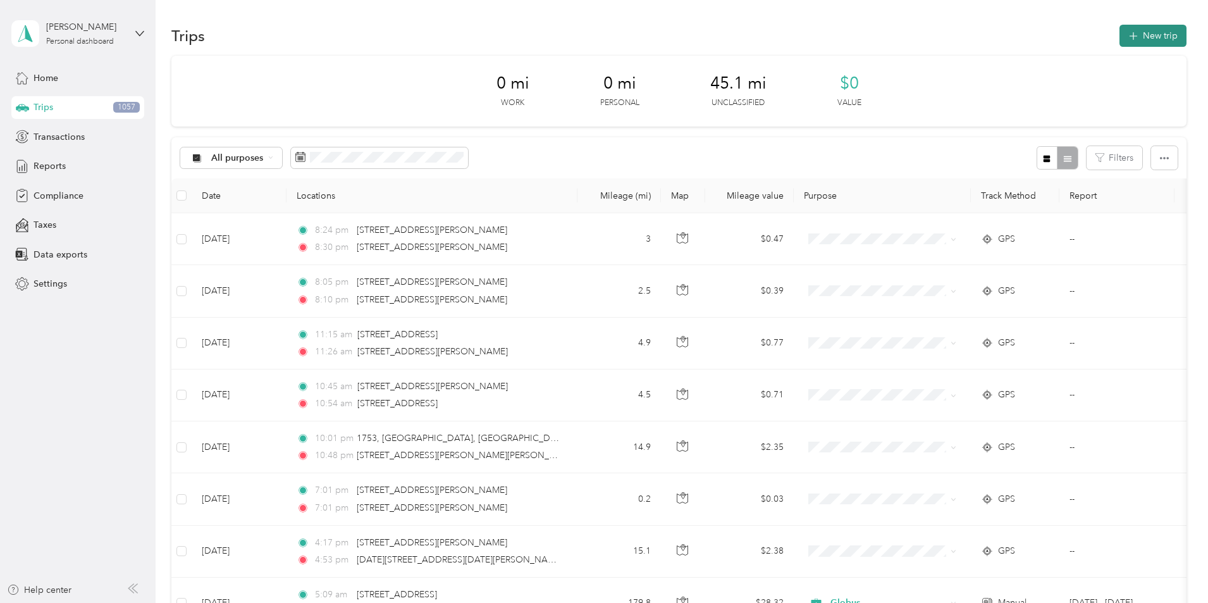
click at [1120, 37] on button "New trip" at bounding box center [1153, 36] width 67 height 22
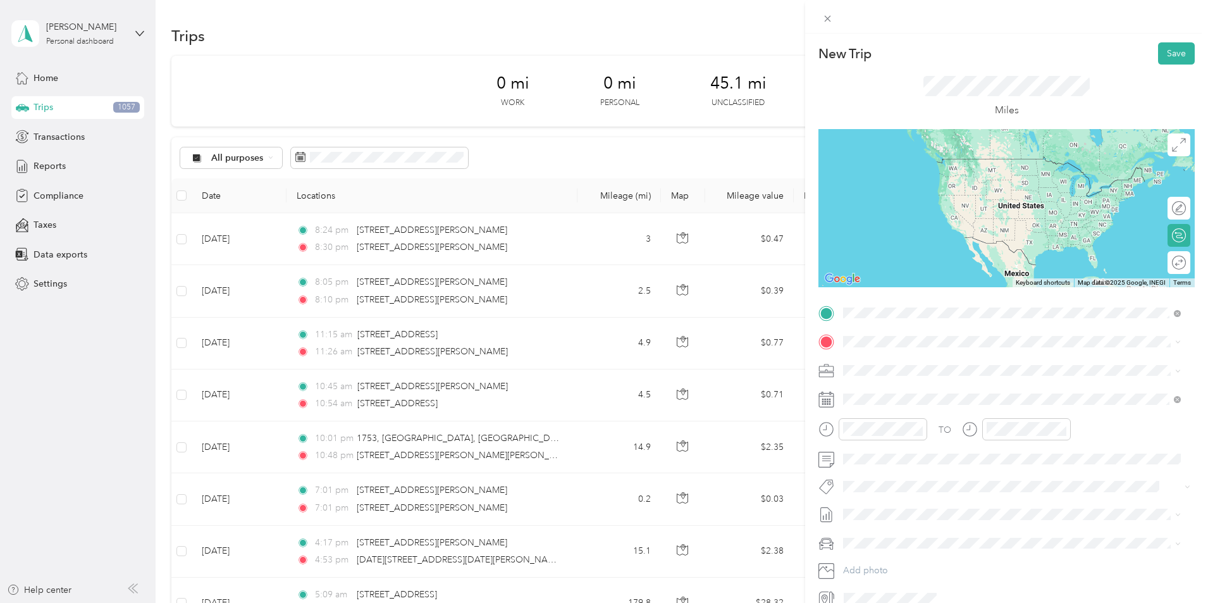
click at [909, 356] on span "[STREET_ADDRESS][US_STATE]" at bounding box center [930, 358] width 127 height 11
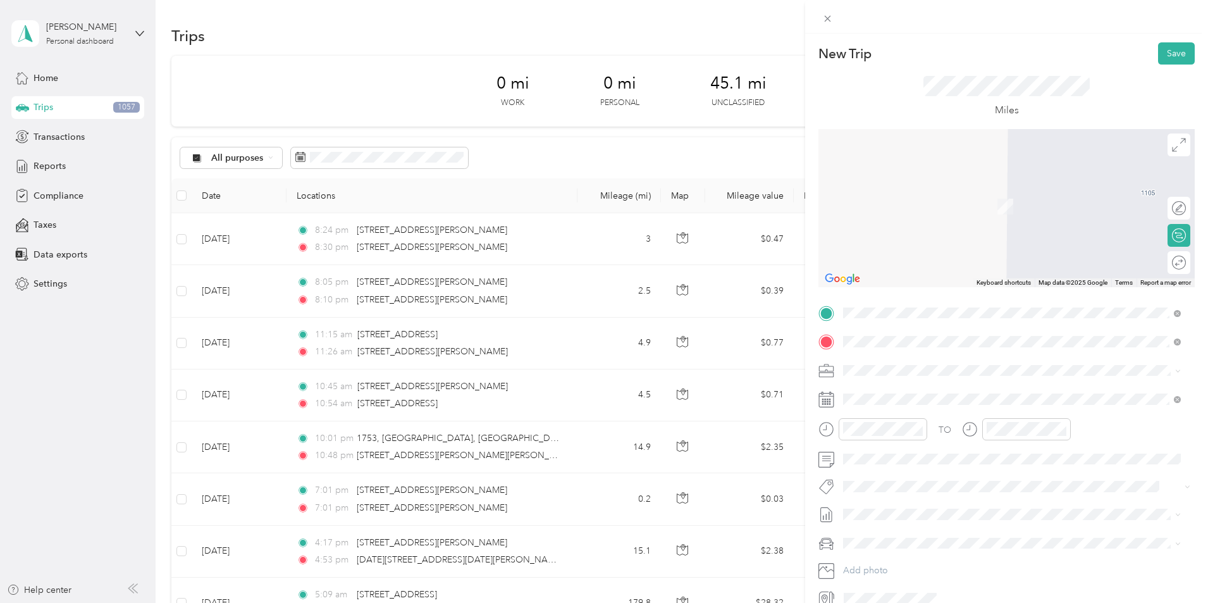
click at [922, 393] on span "[STREET_ADDRESS][US_STATE]" at bounding box center [930, 386] width 127 height 11
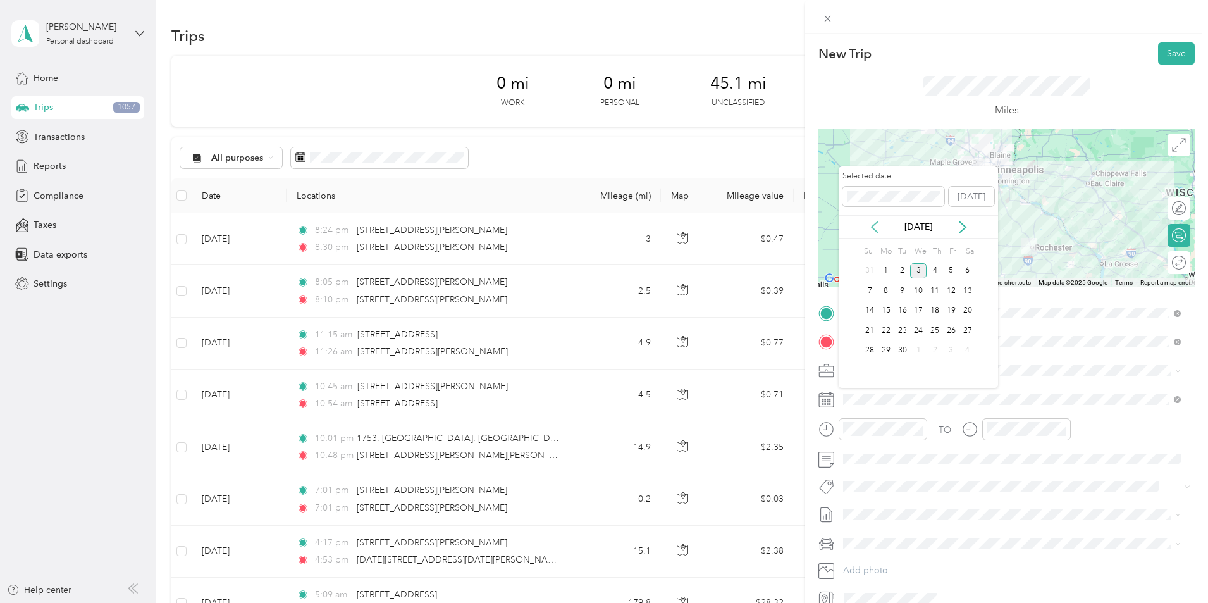
click at [878, 230] on icon at bounding box center [875, 227] width 13 height 13
click at [920, 349] on div "27" at bounding box center [918, 351] width 16 height 16
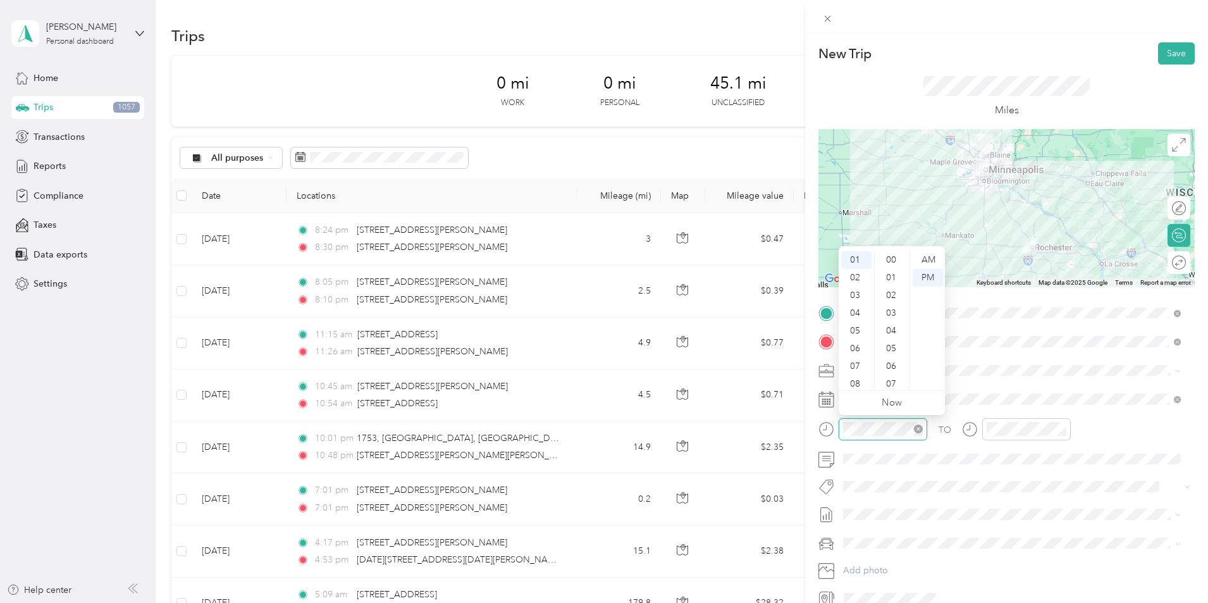
scroll to position [177, 0]
click at [857, 325] on div "05" at bounding box center [856, 331] width 30 height 18
click at [927, 260] on div "AM" at bounding box center [928, 260] width 30 height 18
click at [1046, 479] on span at bounding box center [1017, 487] width 356 height 18
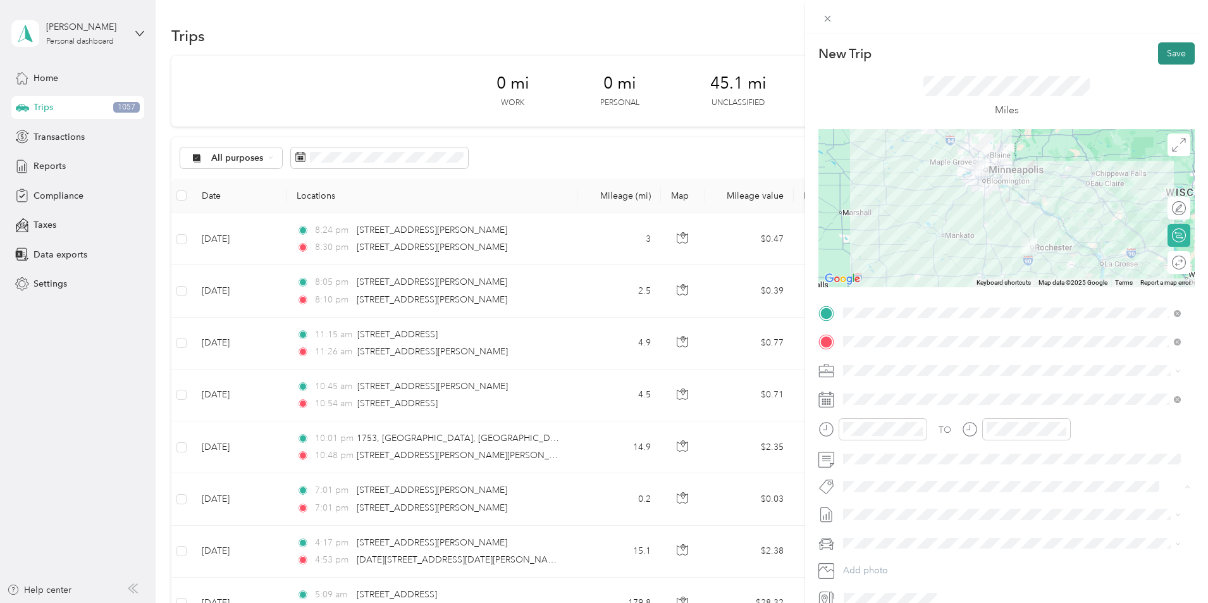
click at [1174, 58] on button "Save" at bounding box center [1176, 53] width 37 height 22
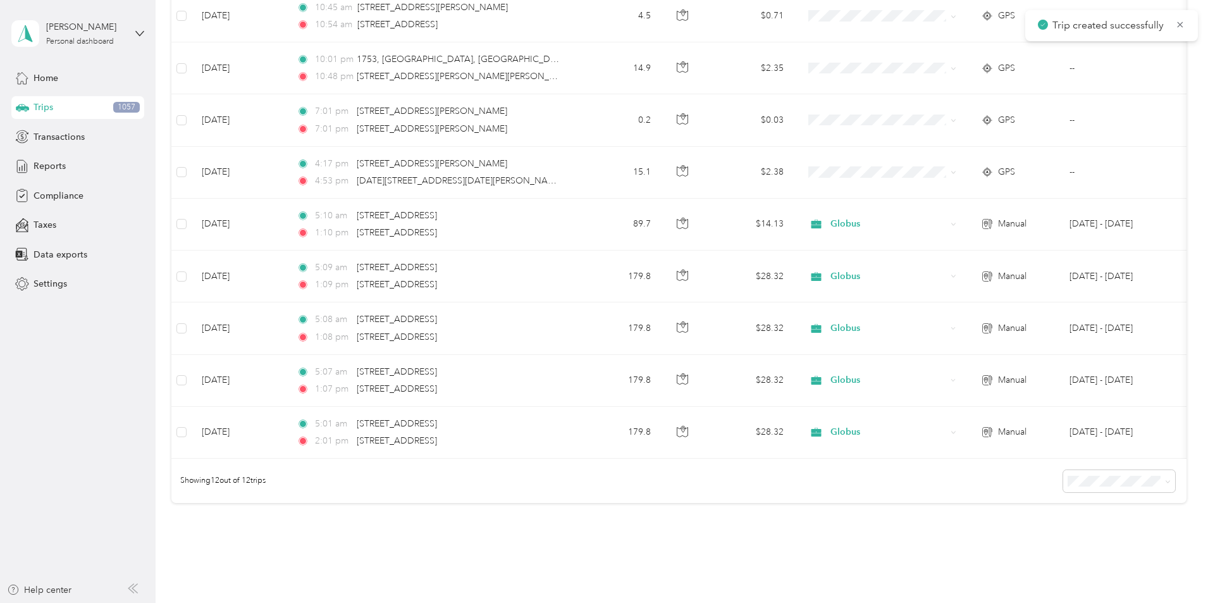
scroll to position [443, 0]
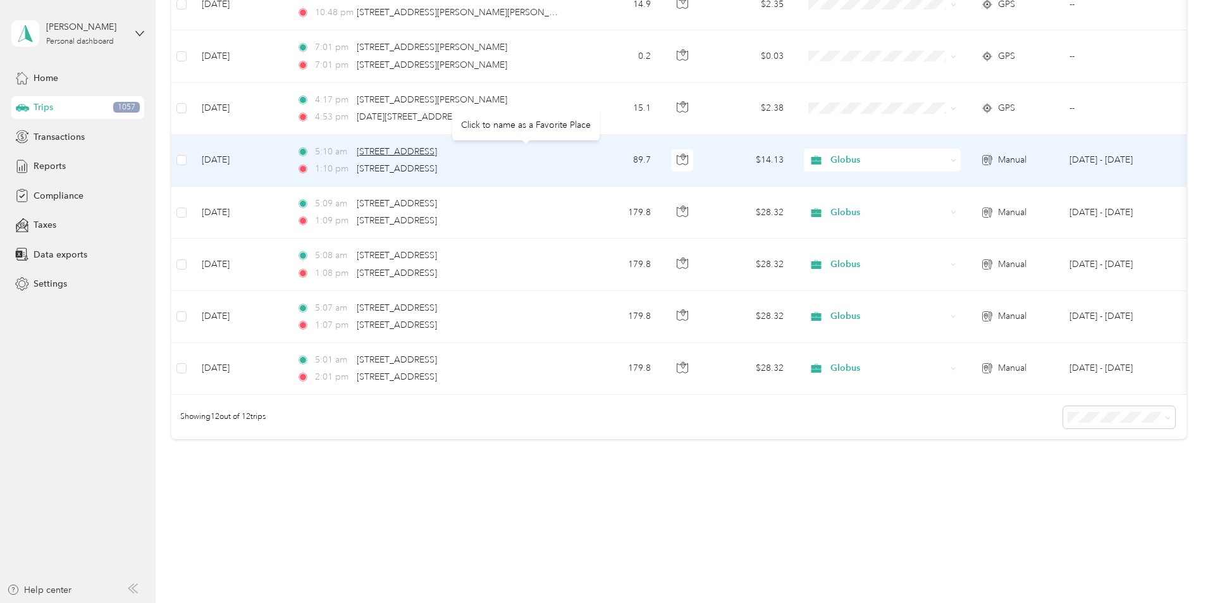
click at [437, 153] on span "[STREET_ADDRESS]" at bounding box center [397, 151] width 80 height 11
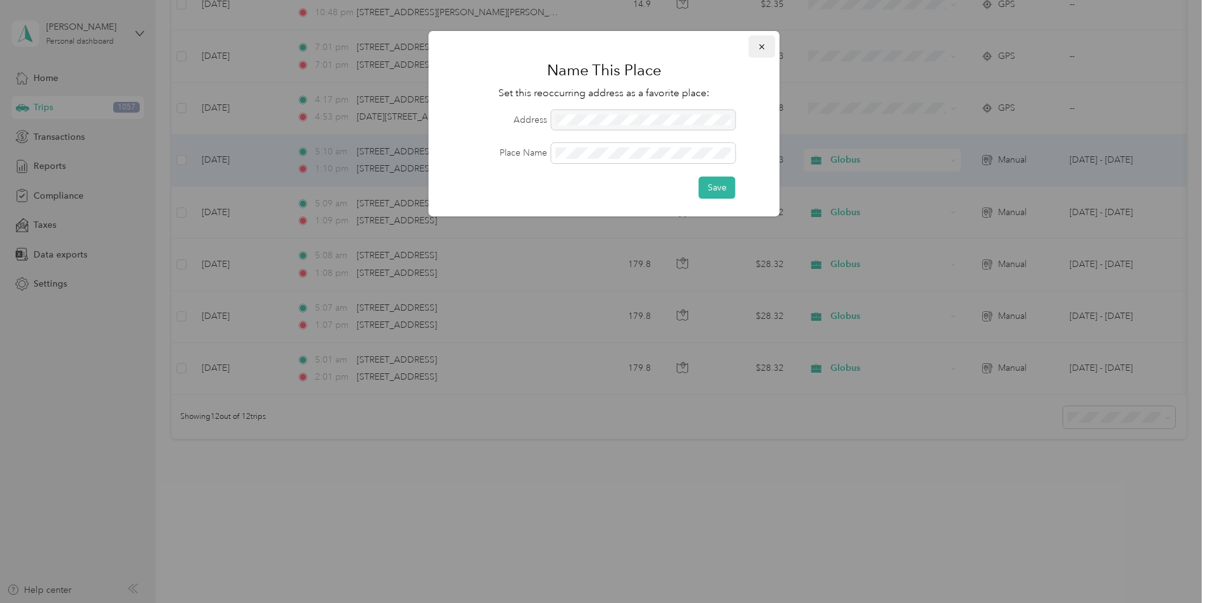
click at [766, 47] on icon "button" at bounding box center [762, 46] width 9 height 9
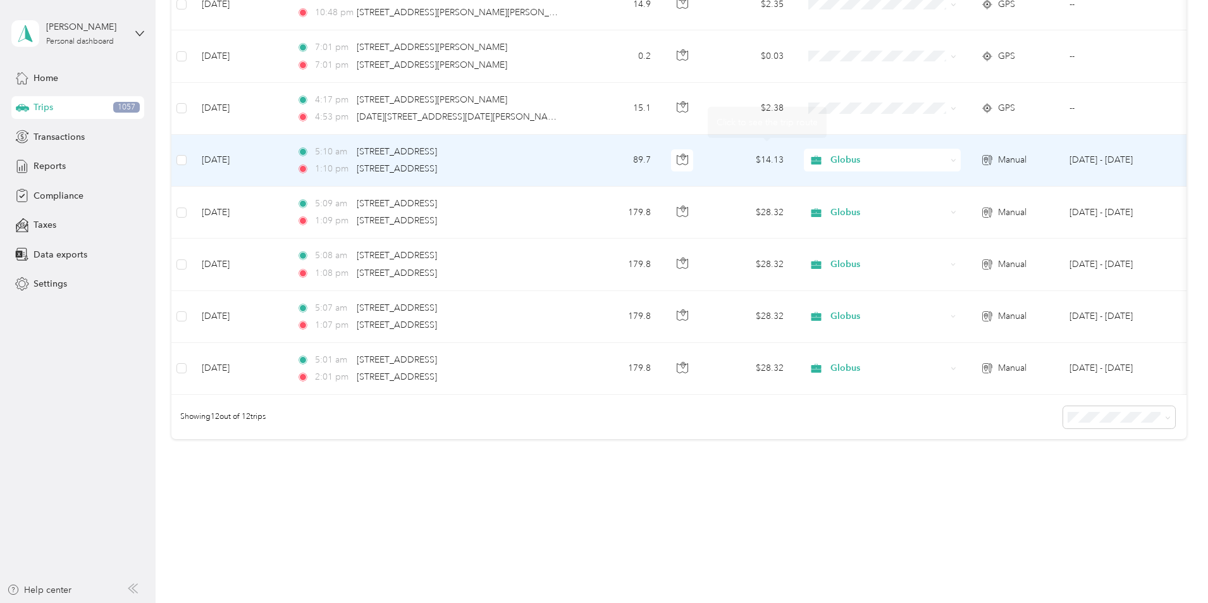
click at [661, 161] on td "89.7" at bounding box center [620, 161] width 84 height 52
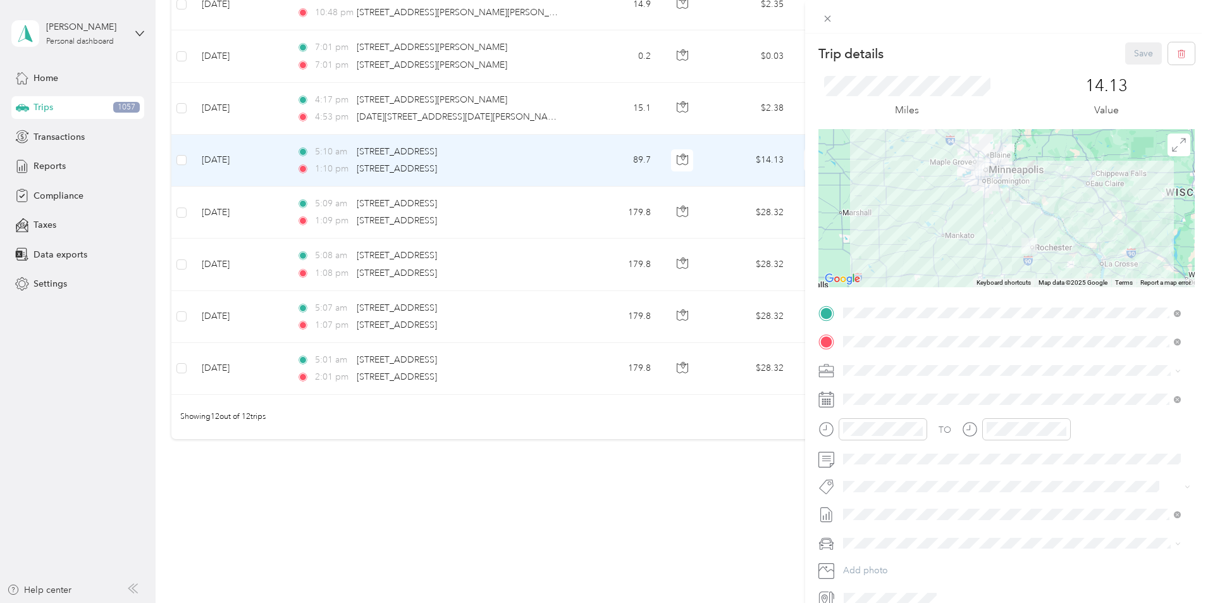
click at [268, 161] on div "Trip details Save This trip cannot be edited because it is either under review,…" at bounding box center [604, 301] width 1208 height 603
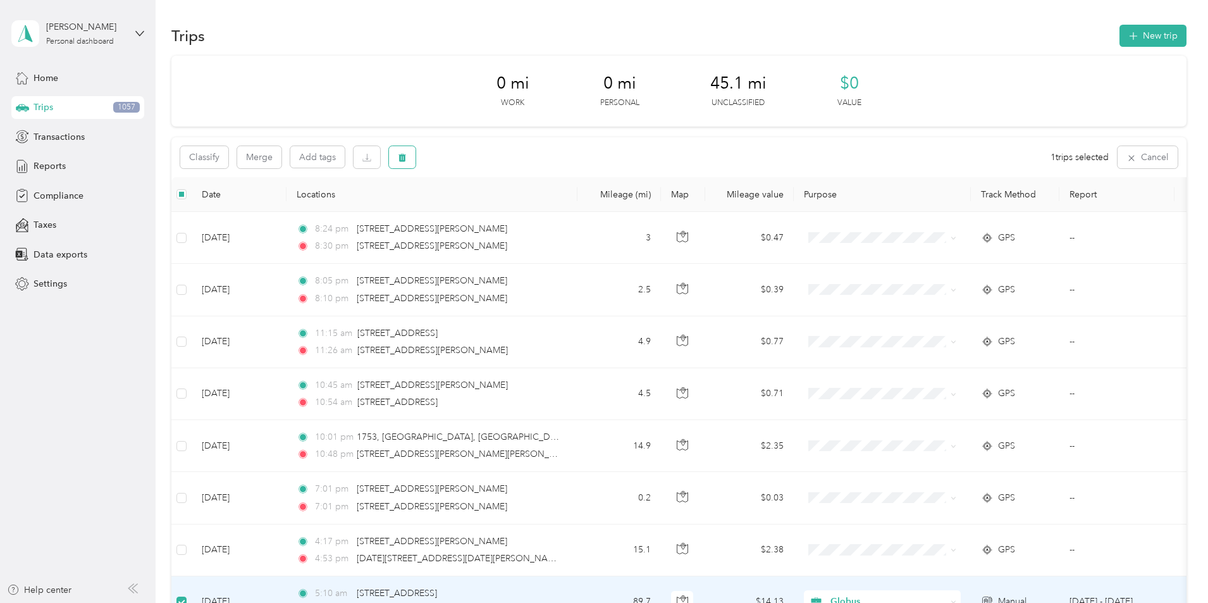
click at [416, 161] on button "button" at bounding box center [402, 157] width 27 height 22
click at [580, 211] on button "Yes" at bounding box center [581, 210] width 25 height 20
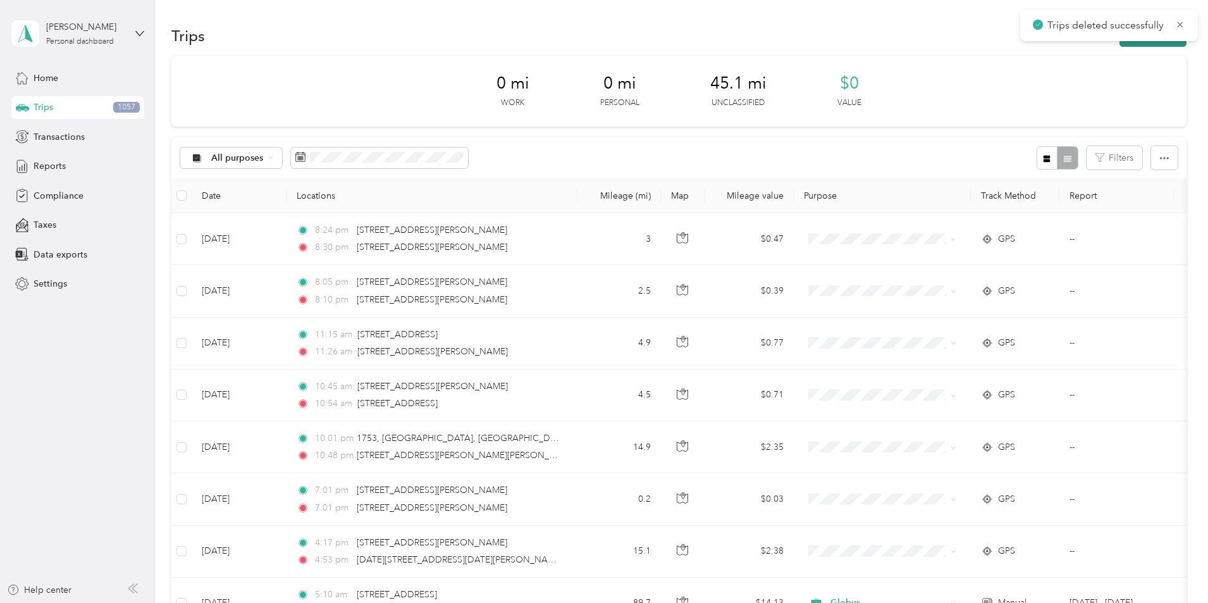
click at [1120, 44] on button "New trip" at bounding box center [1153, 36] width 67 height 22
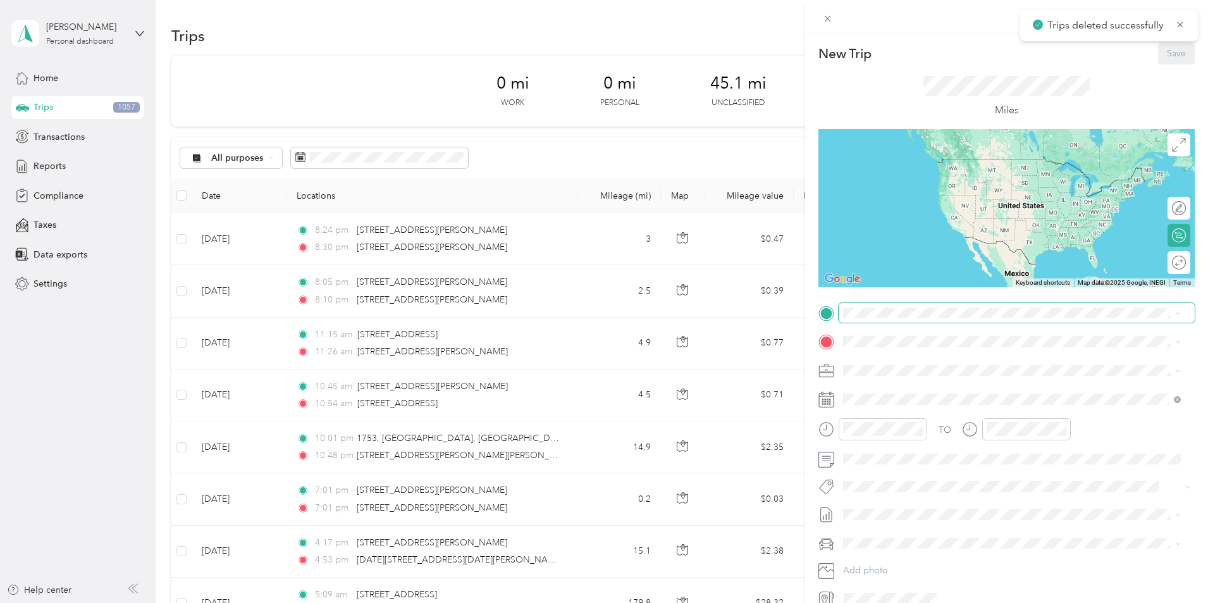
click at [873, 318] on span at bounding box center [1017, 313] width 356 height 20
click at [950, 364] on span "[STREET_ADDRESS][US_STATE]" at bounding box center [930, 358] width 127 height 11
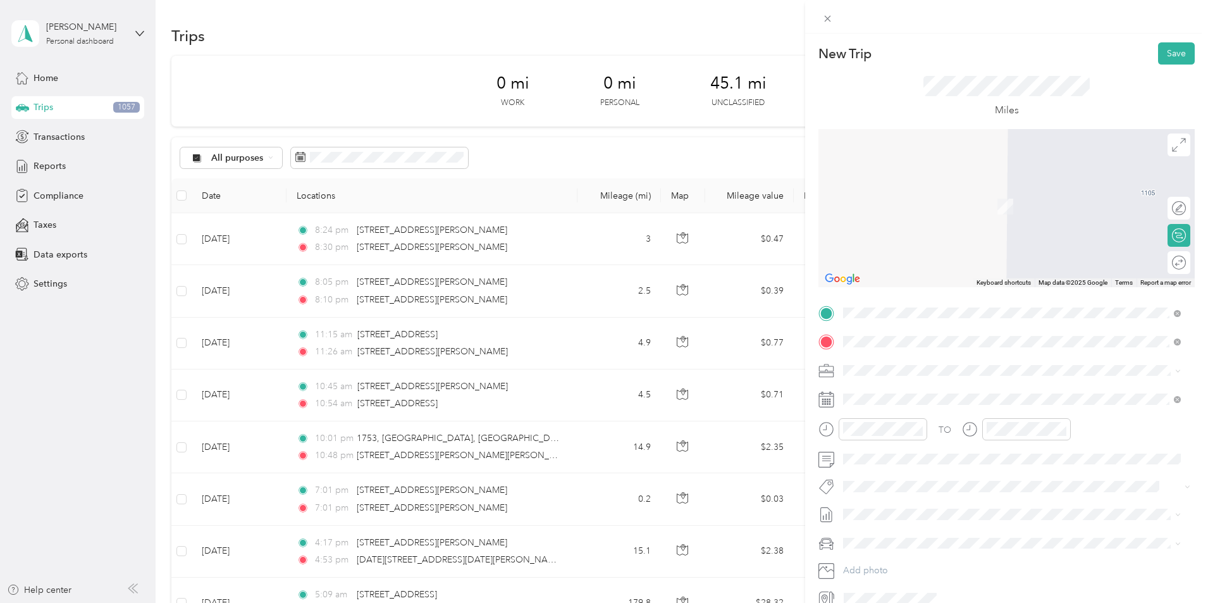
click at [904, 391] on span "[STREET_ADDRESS][US_STATE]" at bounding box center [930, 386] width 127 height 11
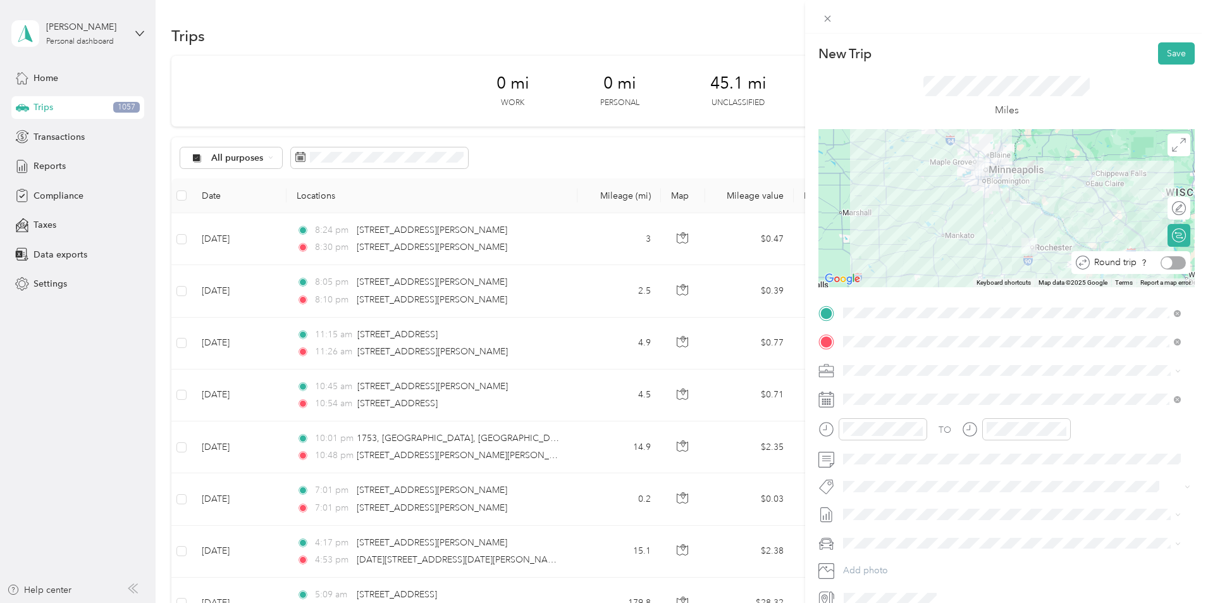
click at [1170, 264] on div at bounding box center [1173, 262] width 25 height 13
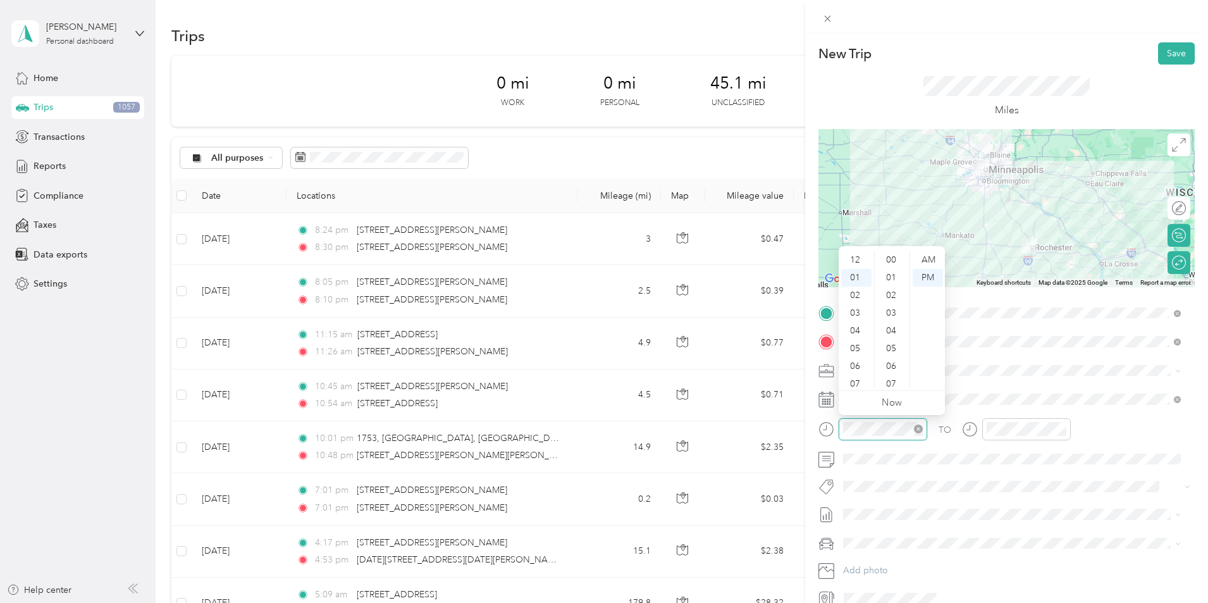
scroll to position [195, 0]
click at [858, 328] on div "05" at bounding box center [856, 331] width 30 height 18
click at [925, 257] on div "AM" at bounding box center [928, 260] width 30 height 18
click at [927, 262] on div "AM" at bounding box center [928, 260] width 30 height 18
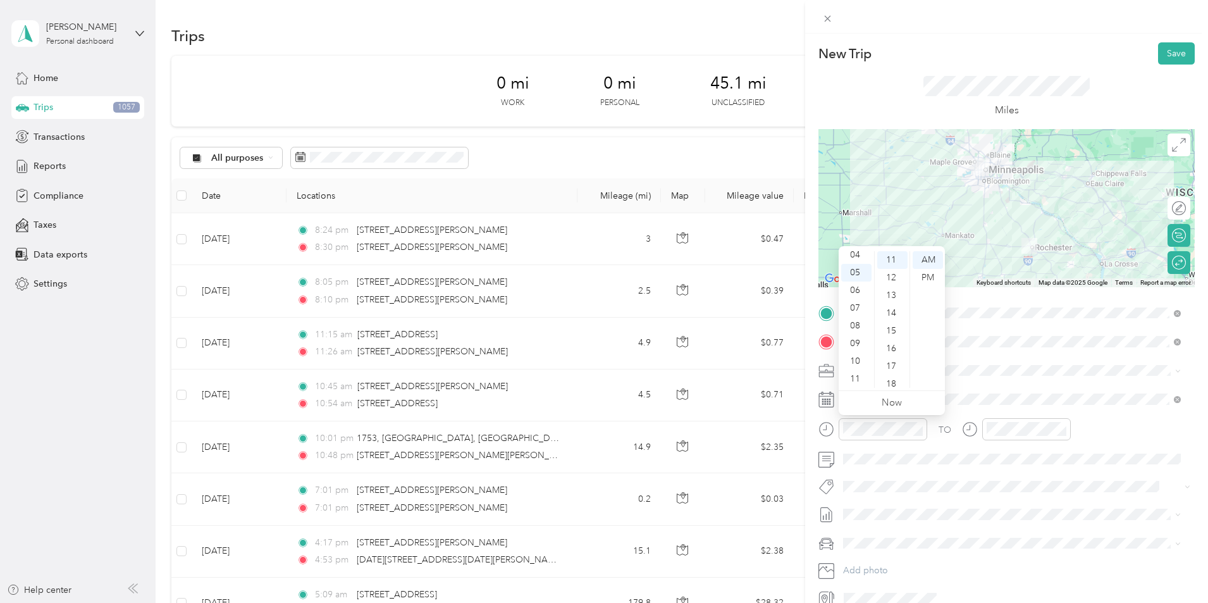
click at [1172, 472] on div "TO Add photo" at bounding box center [1007, 456] width 376 height 306
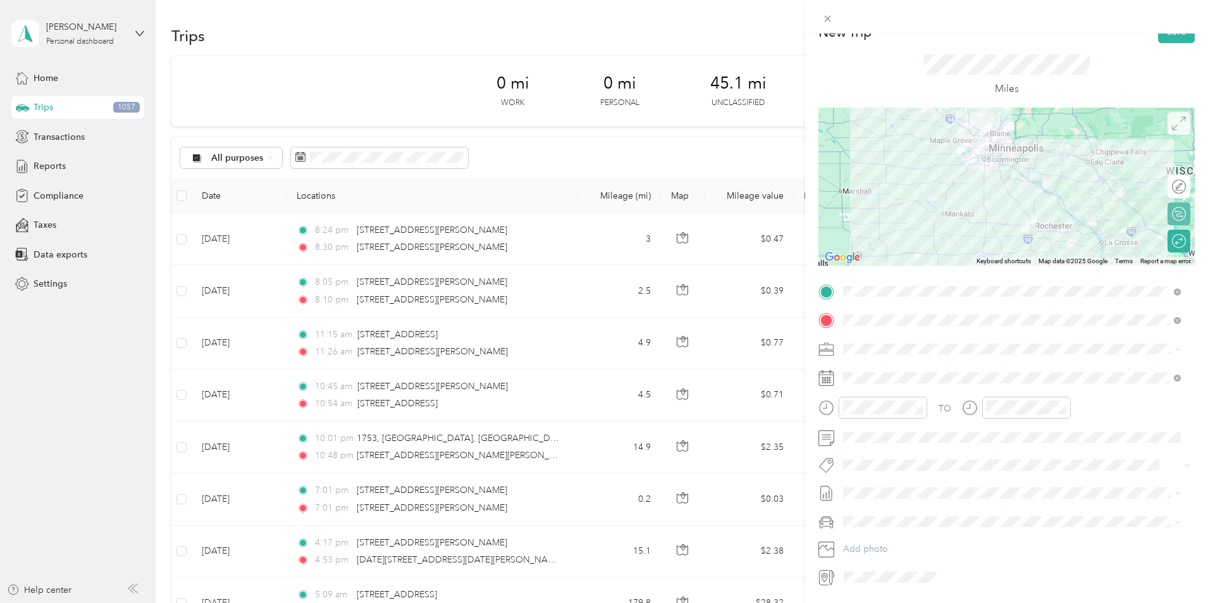
scroll to position [0, 0]
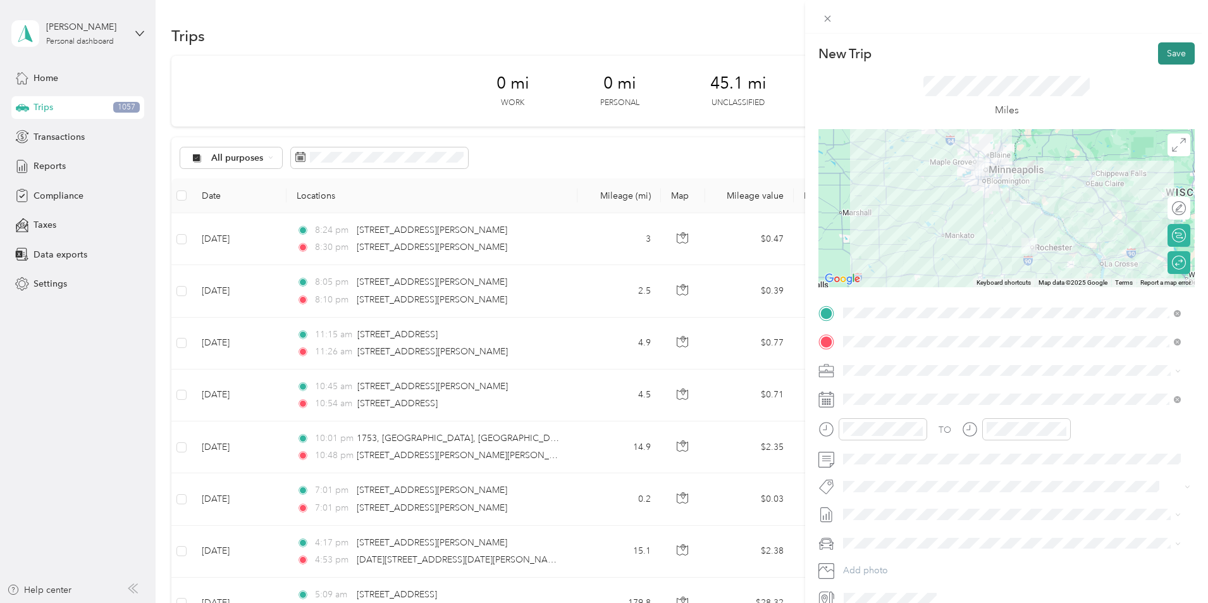
click at [1174, 59] on button "Save" at bounding box center [1176, 53] width 37 height 22
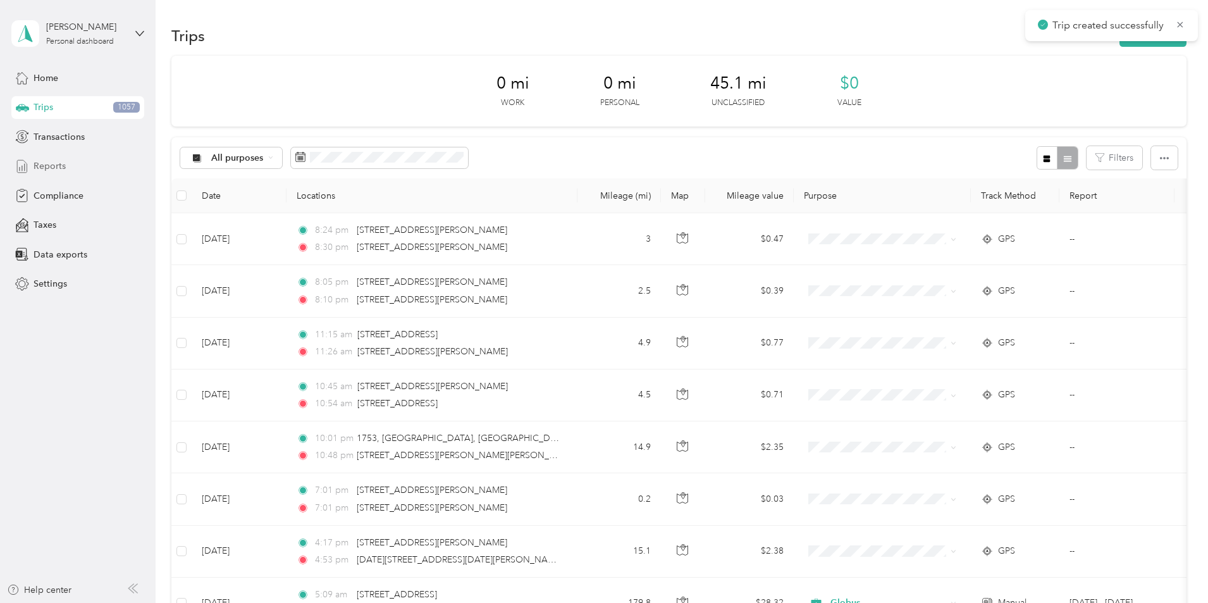
click at [56, 166] on span "Reports" at bounding box center [50, 165] width 32 height 13
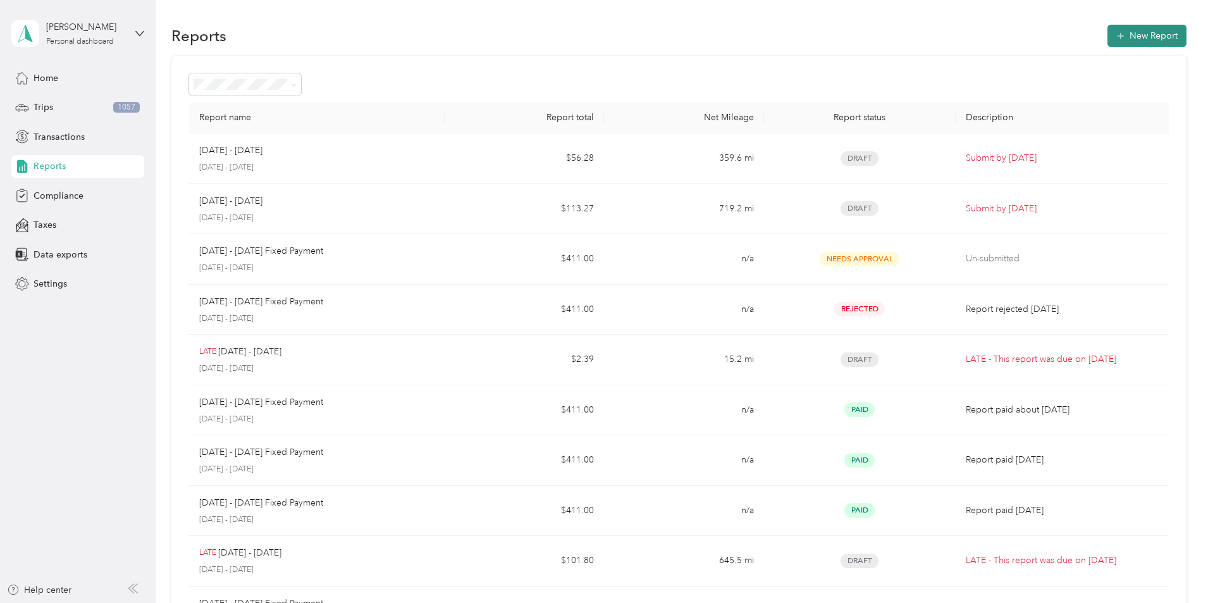
click at [1108, 34] on button "New Report" at bounding box center [1147, 36] width 79 height 22
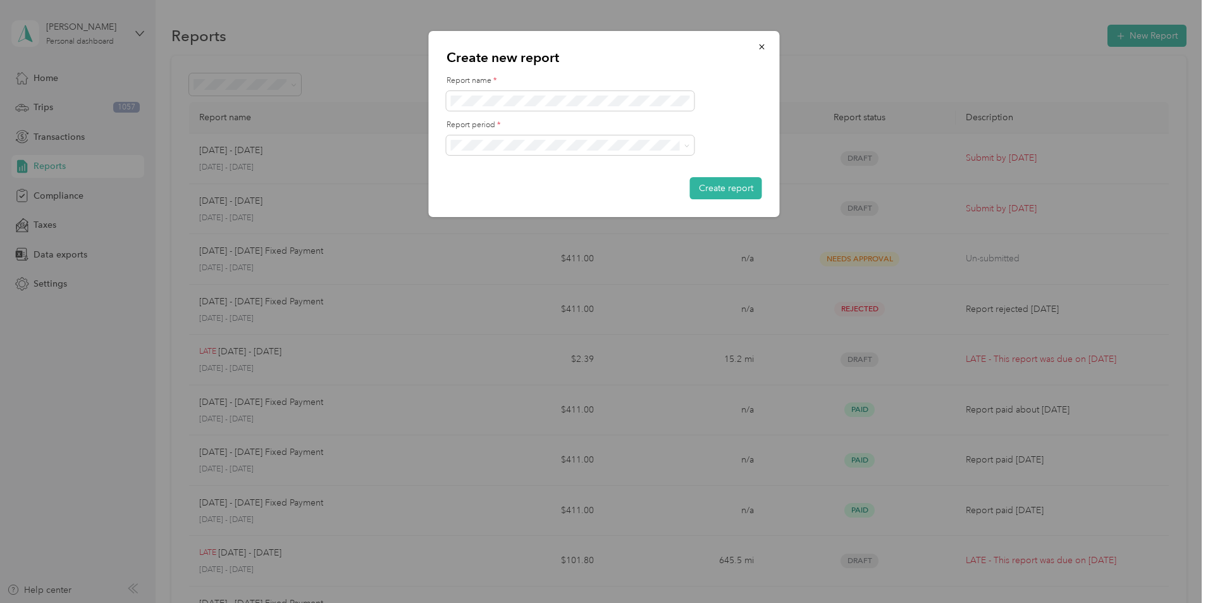
click at [523, 186] on div "[DATE] - [DATE]" at bounding box center [571, 185] width 230 height 13
click at [749, 189] on button "Create report" at bounding box center [726, 188] width 72 height 22
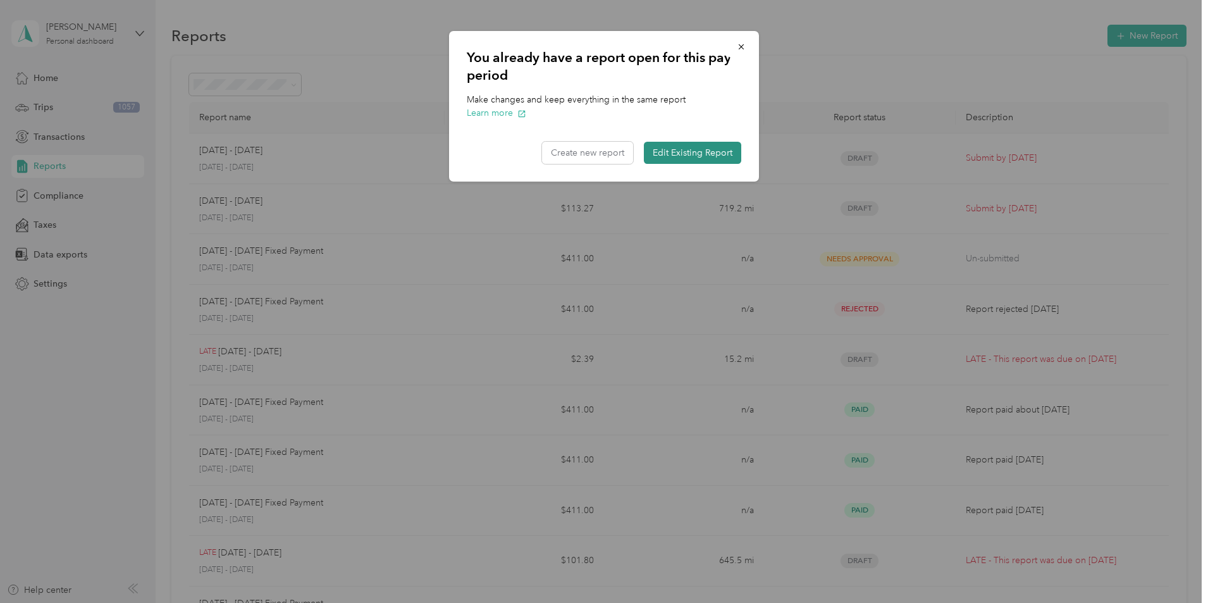
click at [676, 150] on button "Edit Existing Report" at bounding box center [692, 153] width 97 height 22
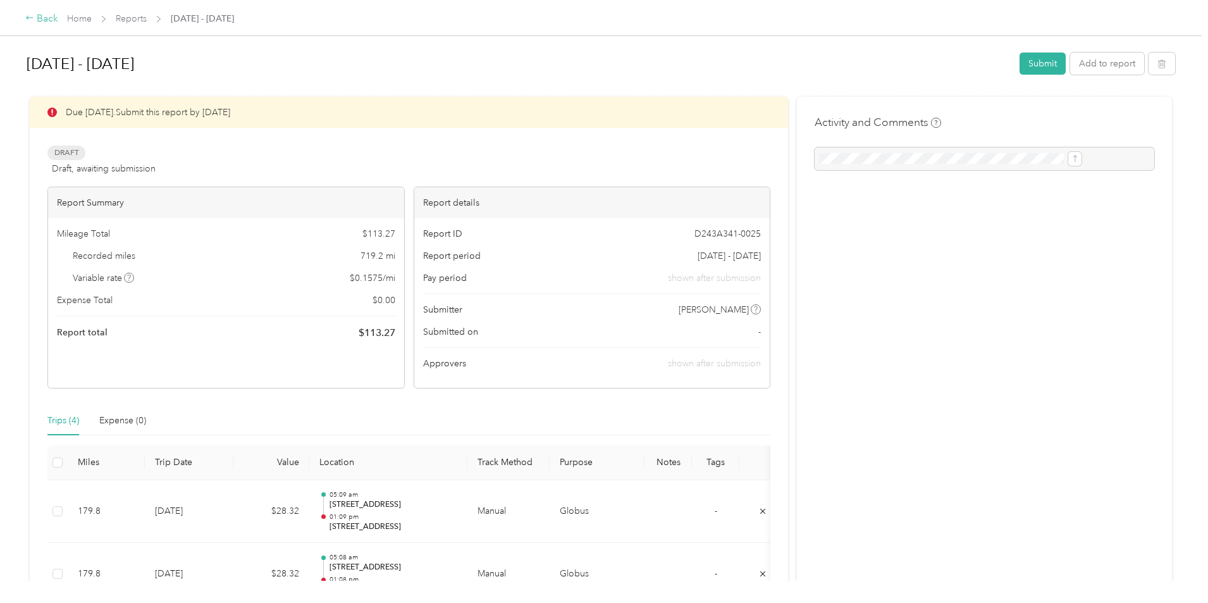
click at [58, 16] on div "Back" at bounding box center [41, 18] width 33 height 15
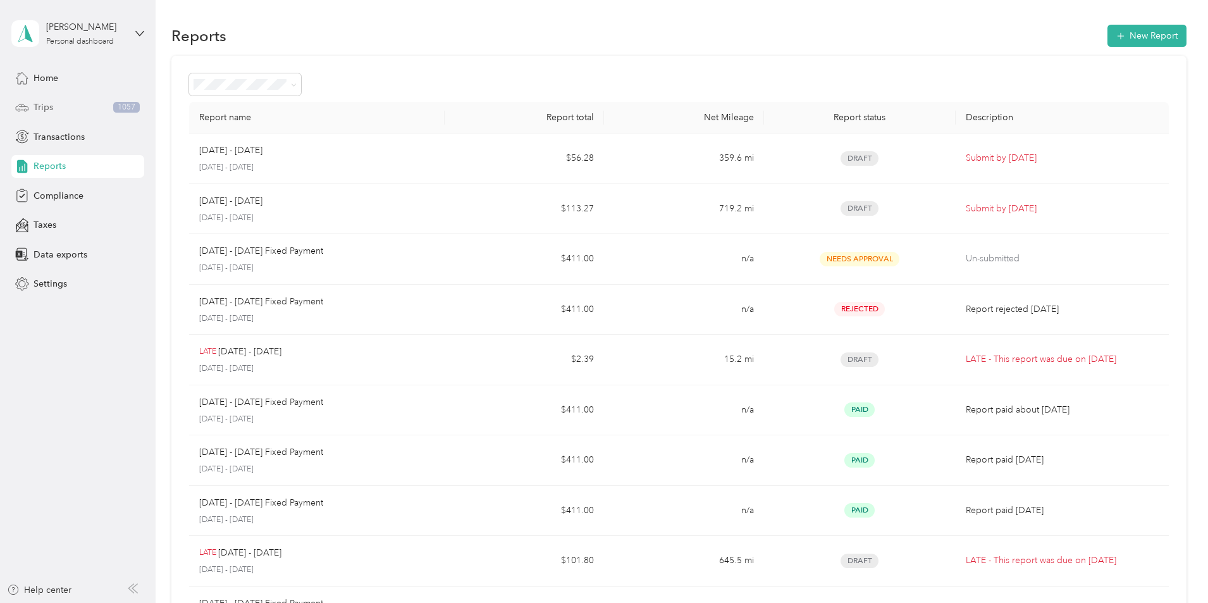
click at [44, 111] on span "Trips" at bounding box center [44, 107] width 20 height 13
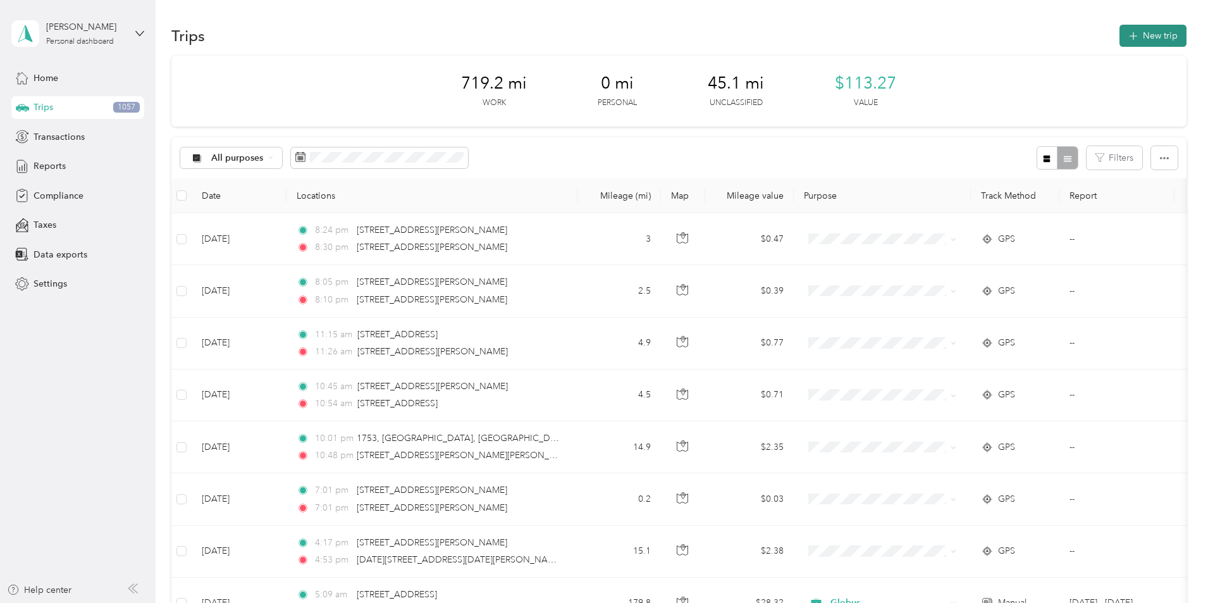
click at [1120, 32] on button "New trip" at bounding box center [1153, 36] width 67 height 22
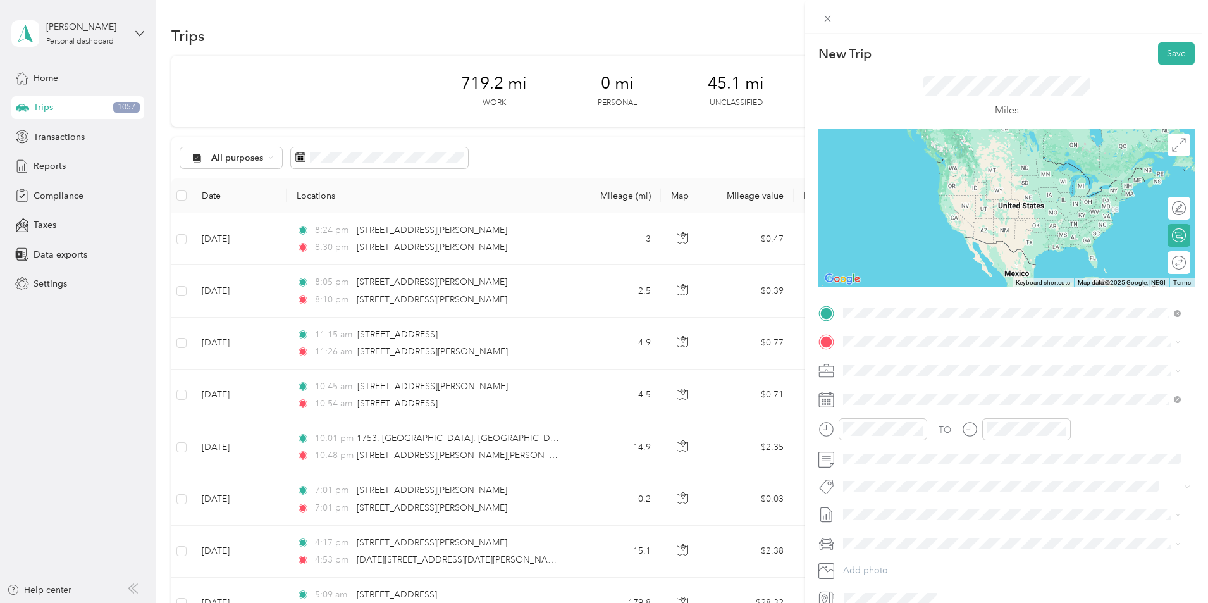
click at [961, 364] on span "[STREET_ADDRESS][US_STATE]" at bounding box center [930, 358] width 127 height 11
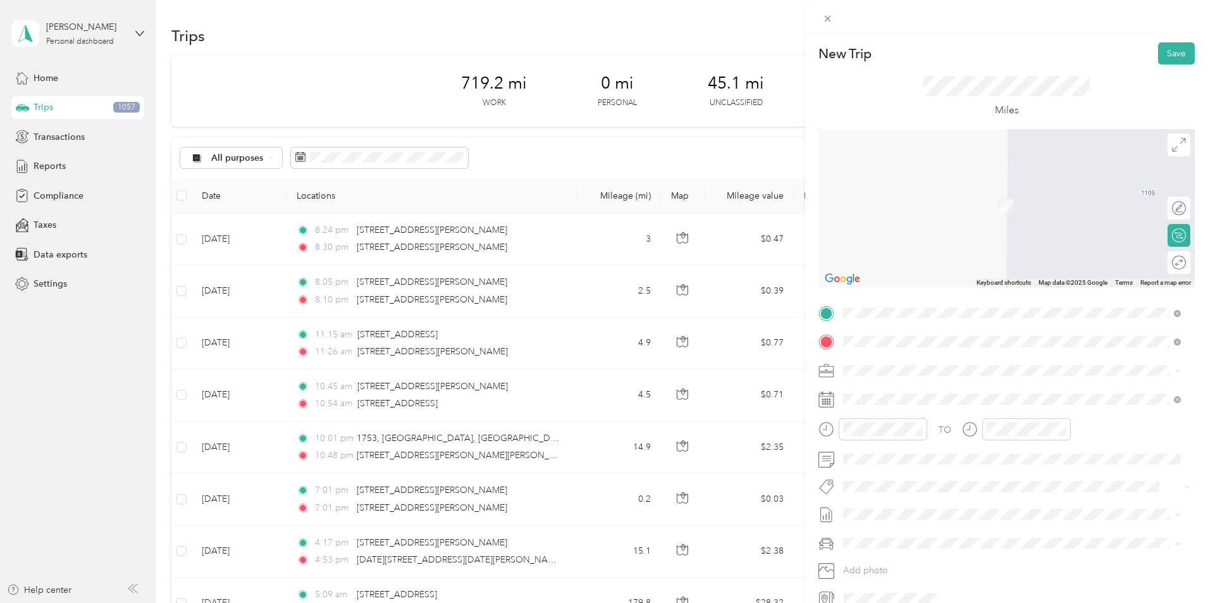
click at [964, 384] on span "[STREET_ADDRESS][US_STATE]" at bounding box center [930, 386] width 127 height 11
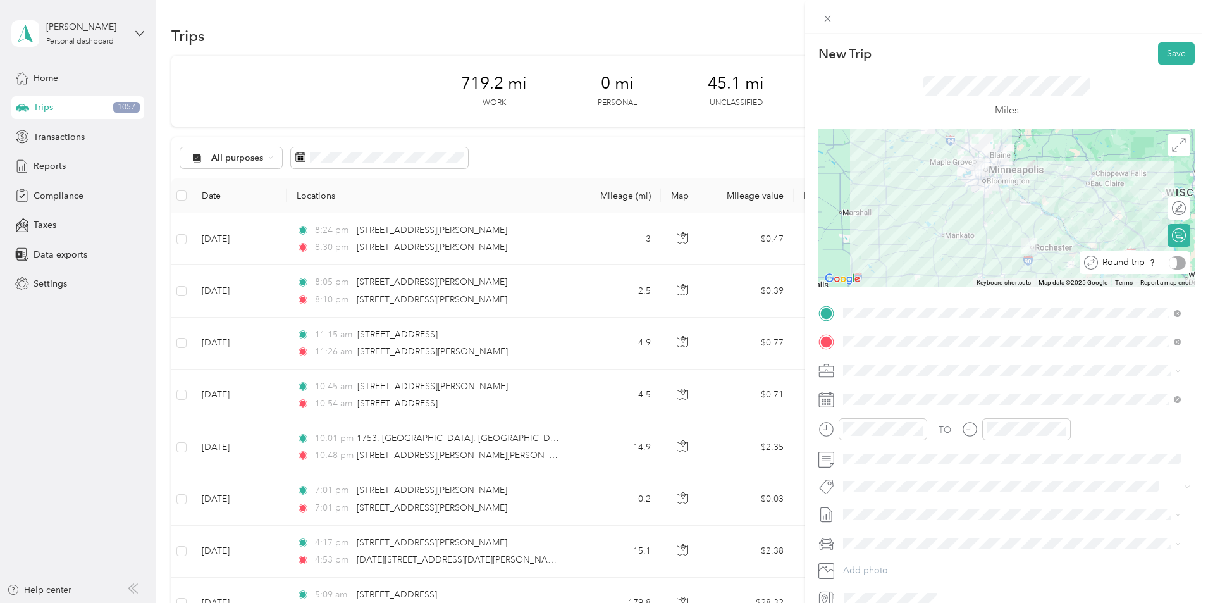
click at [1171, 260] on div at bounding box center [1177, 262] width 17 height 13
click at [893, 443] on div at bounding box center [873, 433] width 109 height 31
click at [856, 327] on div "05" at bounding box center [856, 331] width 30 height 18
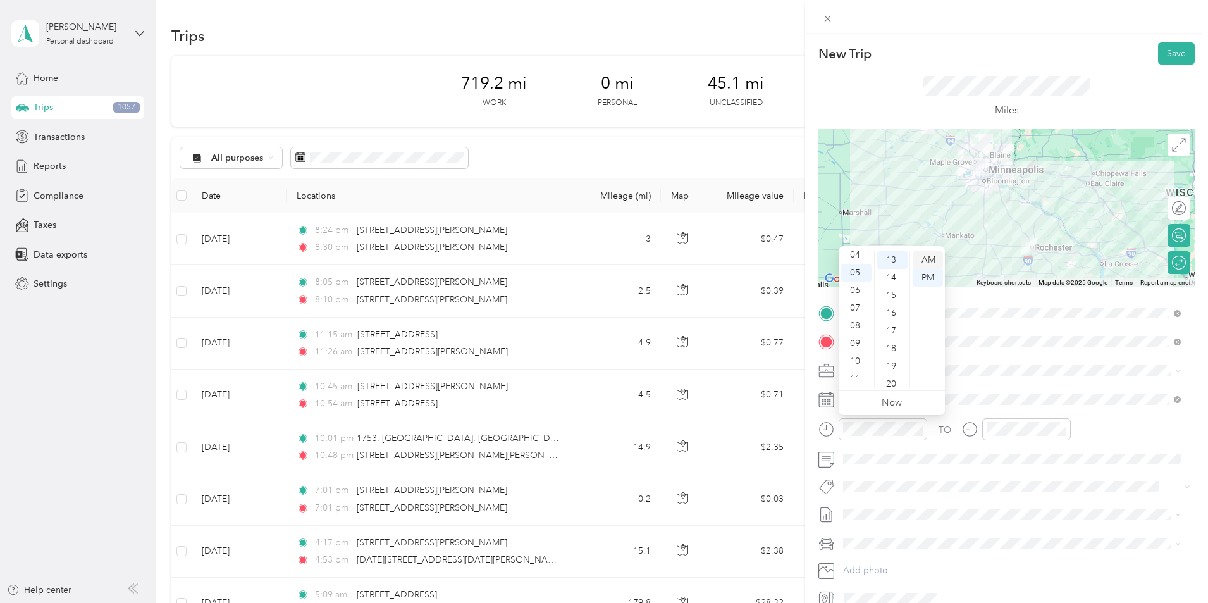
click at [926, 257] on div "AM" at bounding box center [928, 260] width 30 height 18
click at [992, 383] on div "TO Add photo" at bounding box center [1007, 456] width 376 height 306
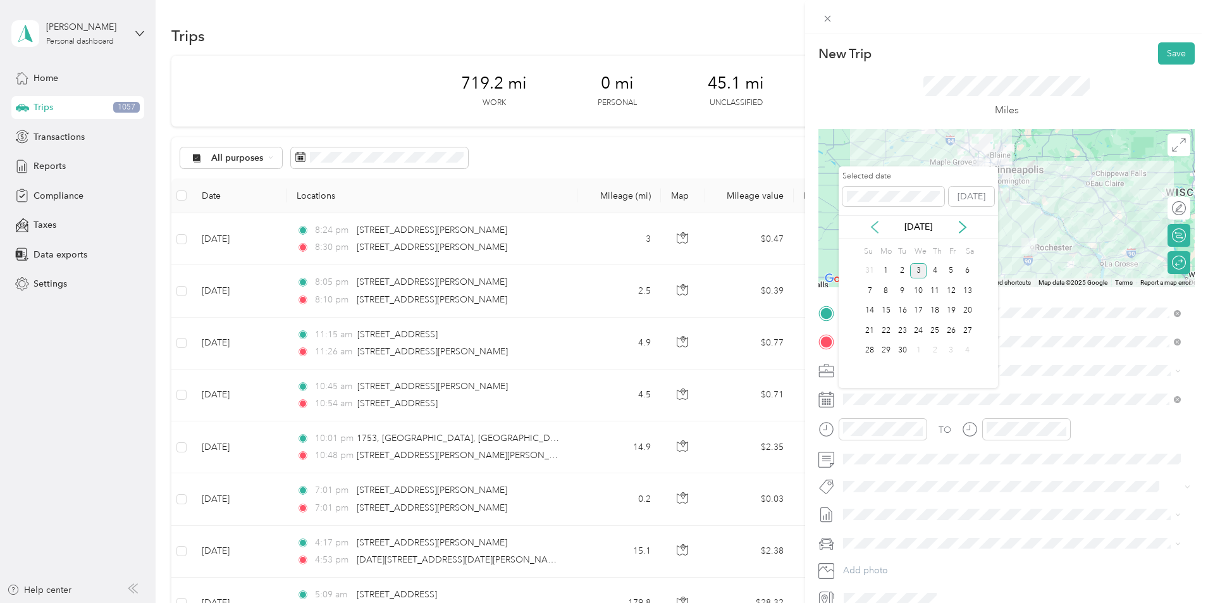
click at [878, 227] on icon at bounding box center [875, 227] width 13 height 13
click at [918, 349] on div "27" at bounding box center [918, 351] width 16 height 16
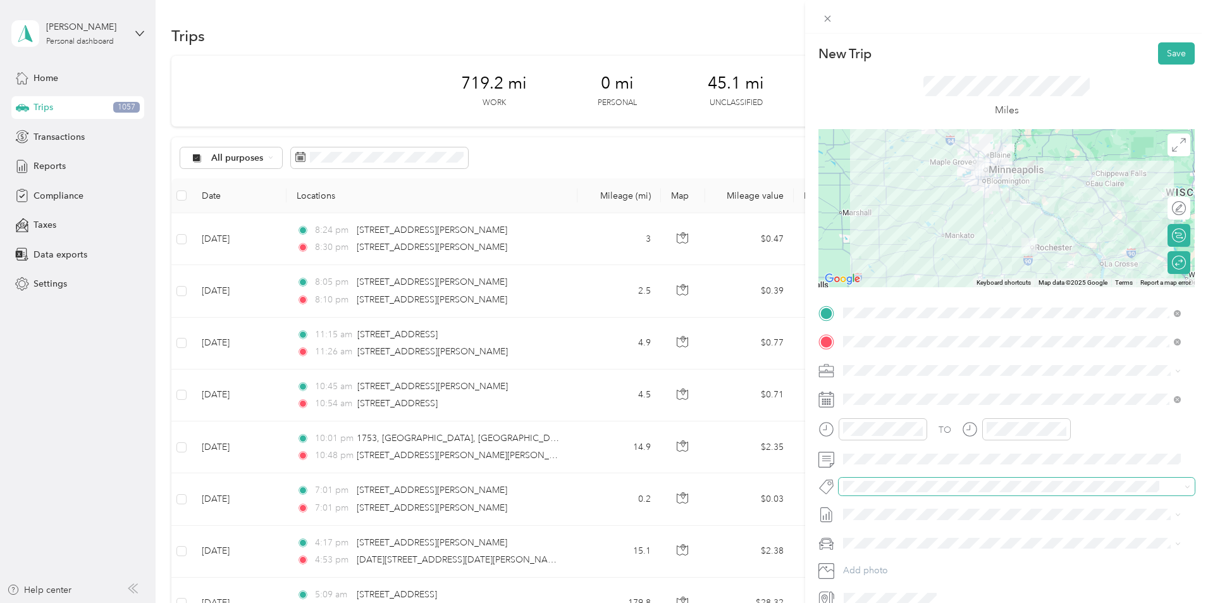
click at [1076, 602] on div "New Trip Save This trip cannot be edited because it is either under review, app…" at bounding box center [601, 603] width 1202 height 0
click at [1161, 42] on button "Save" at bounding box center [1176, 53] width 37 height 22
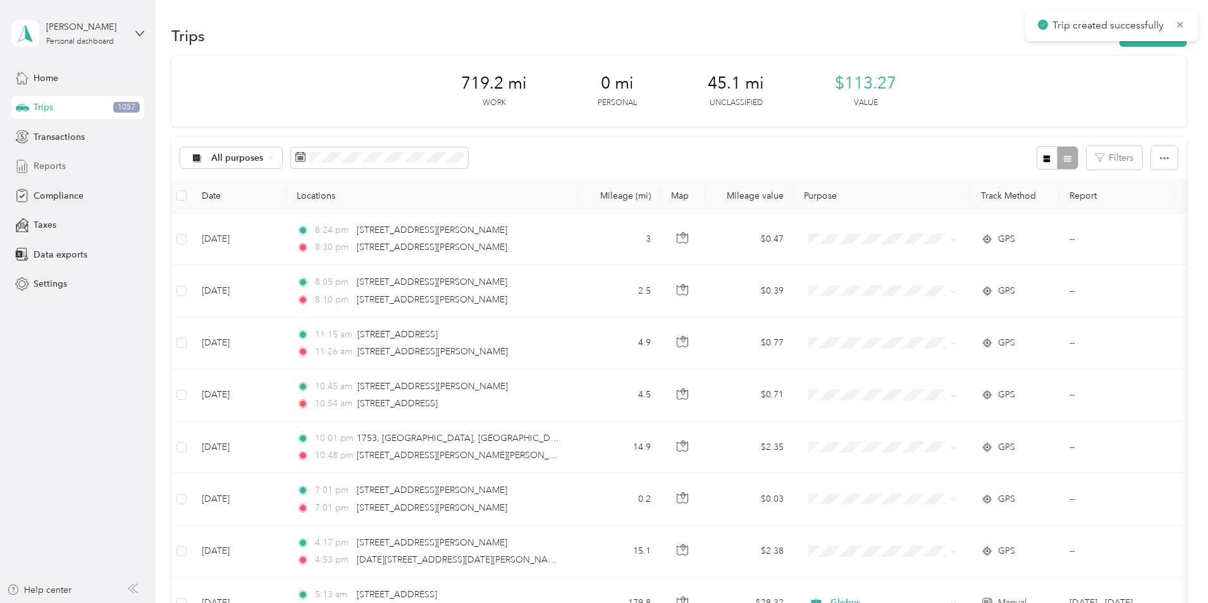
click at [61, 163] on span "Reports" at bounding box center [50, 165] width 32 height 13
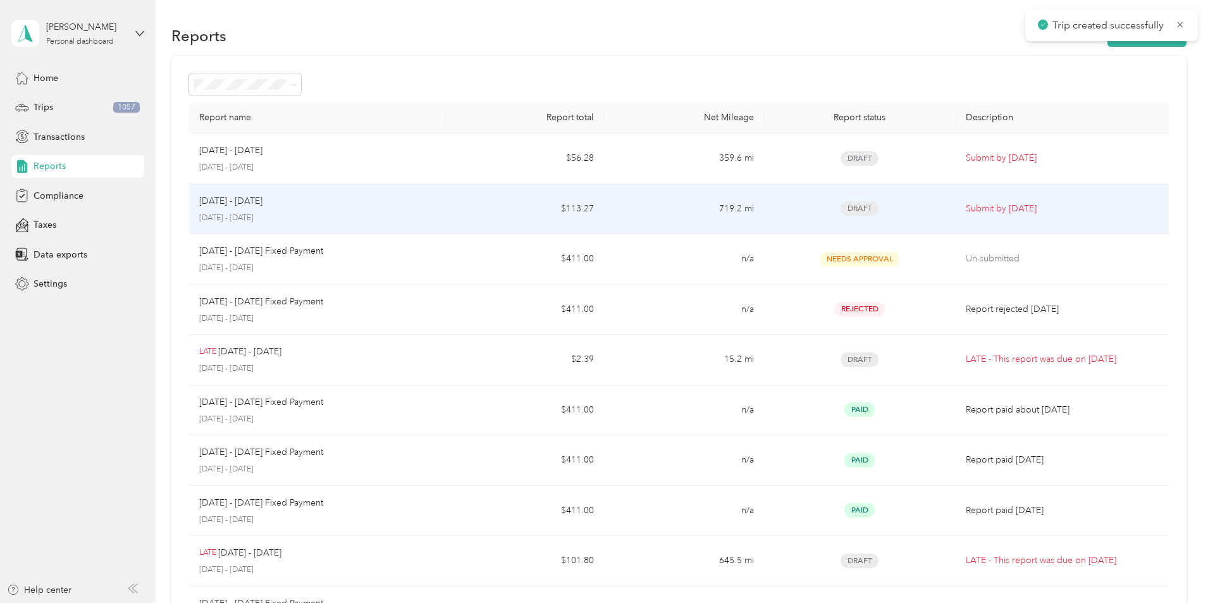
click at [333, 211] on div "[DATE] - [DATE] [DATE] - [DATE]" at bounding box center [316, 209] width 235 height 30
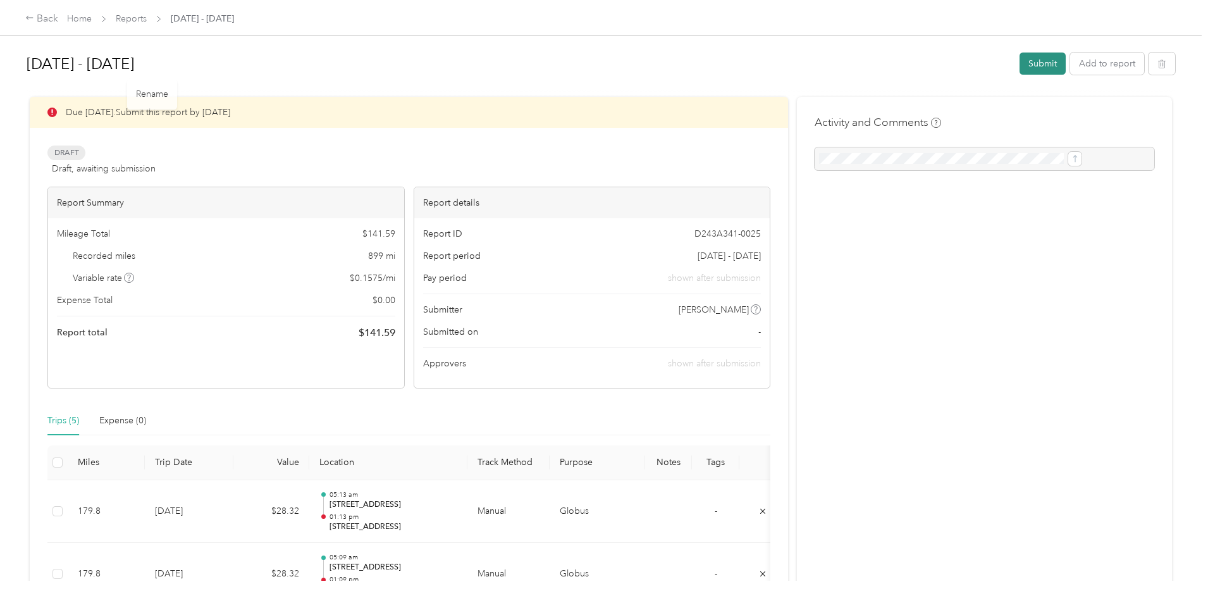
click at [1020, 72] on button "Submit" at bounding box center [1043, 64] width 46 height 22
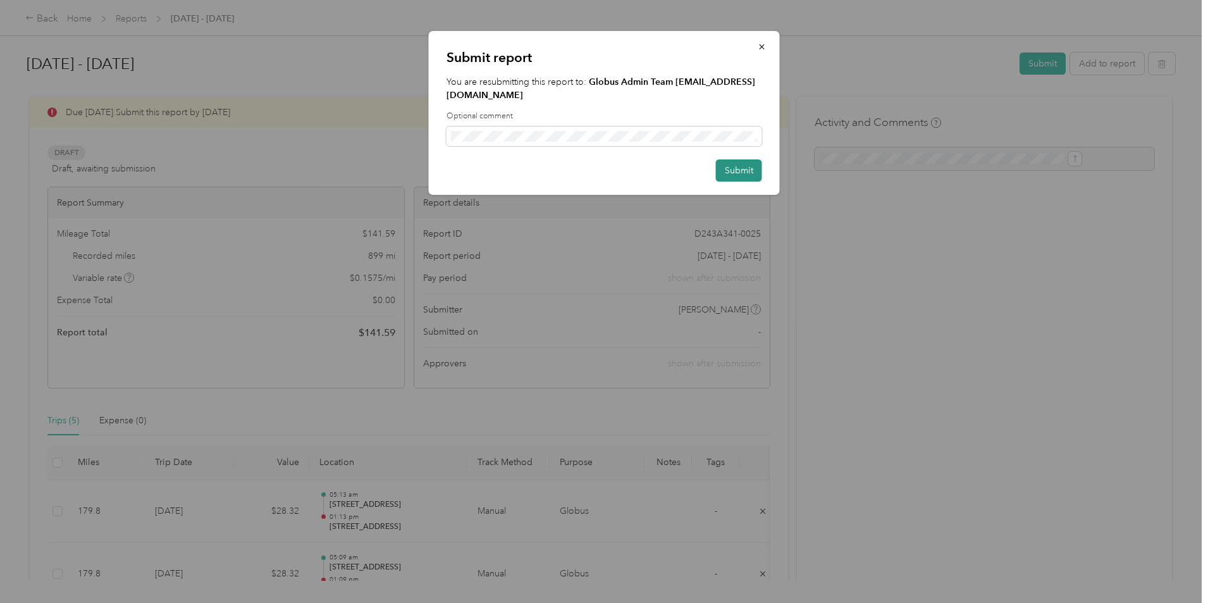
click at [734, 175] on button "Submit" at bounding box center [739, 170] width 46 height 22
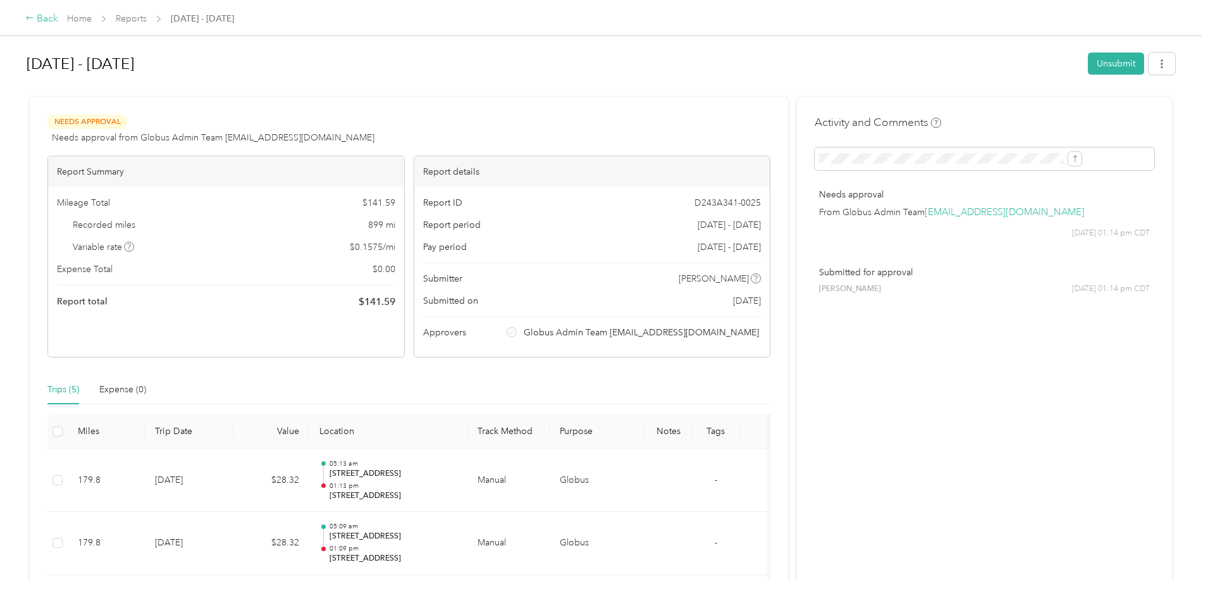
click at [58, 20] on div "Back" at bounding box center [41, 18] width 33 height 15
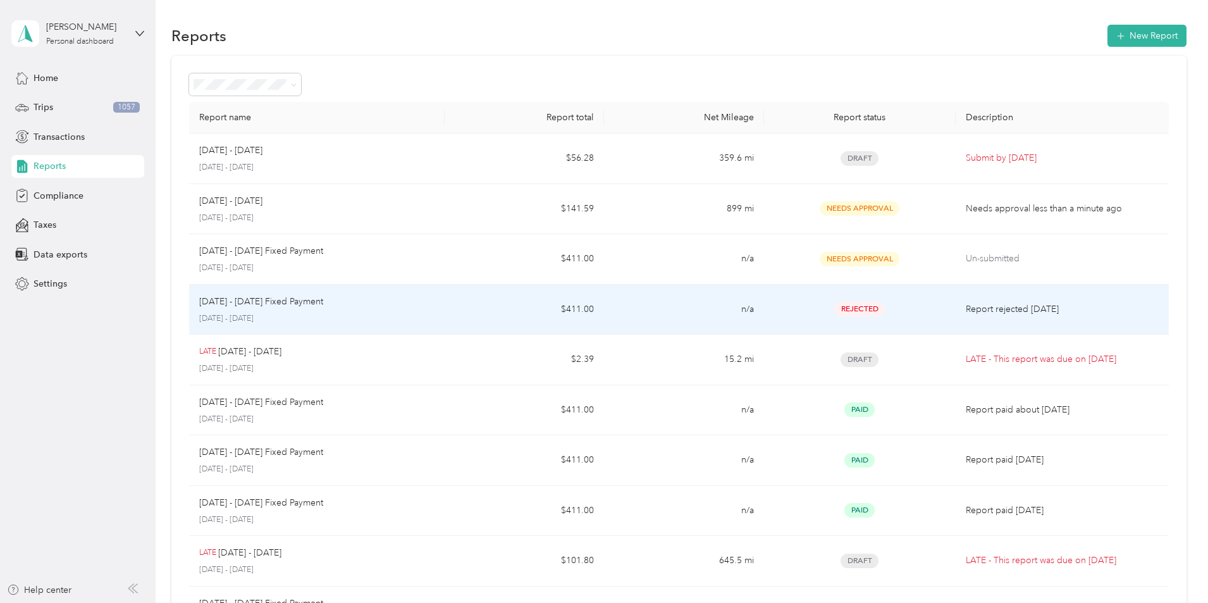
click at [361, 312] on div "[DATE] - [DATE] Fixed Payment [DATE] - [DATE]" at bounding box center [316, 310] width 235 height 30
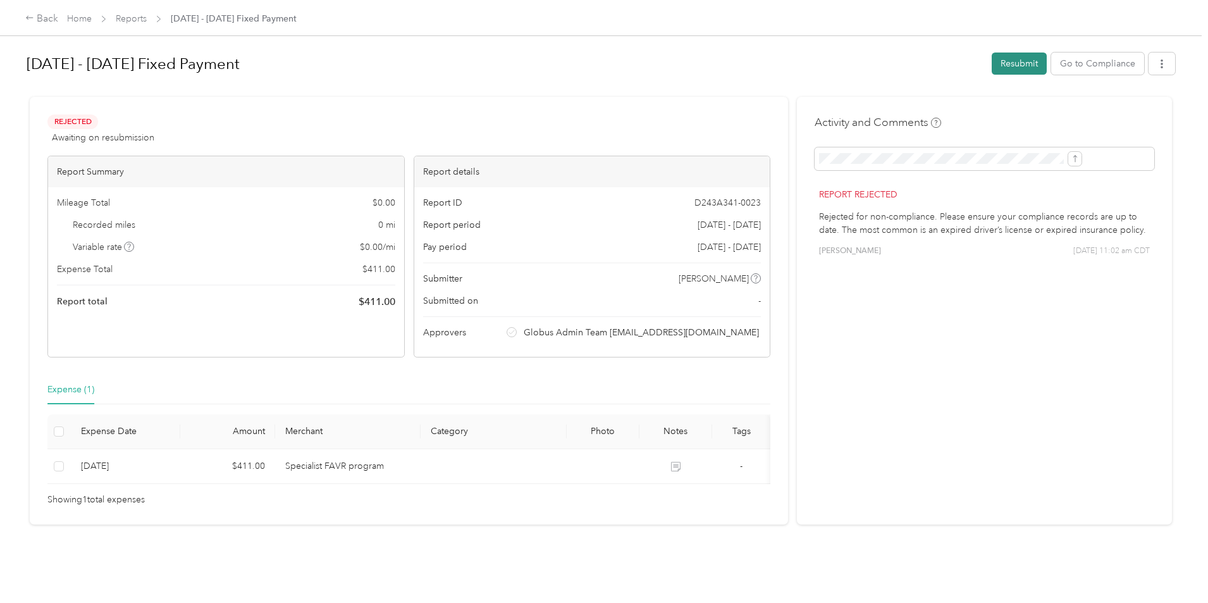
click at [992, 64] on button "Resubmit" at bounding box center [1019, 64] width 55 height 22
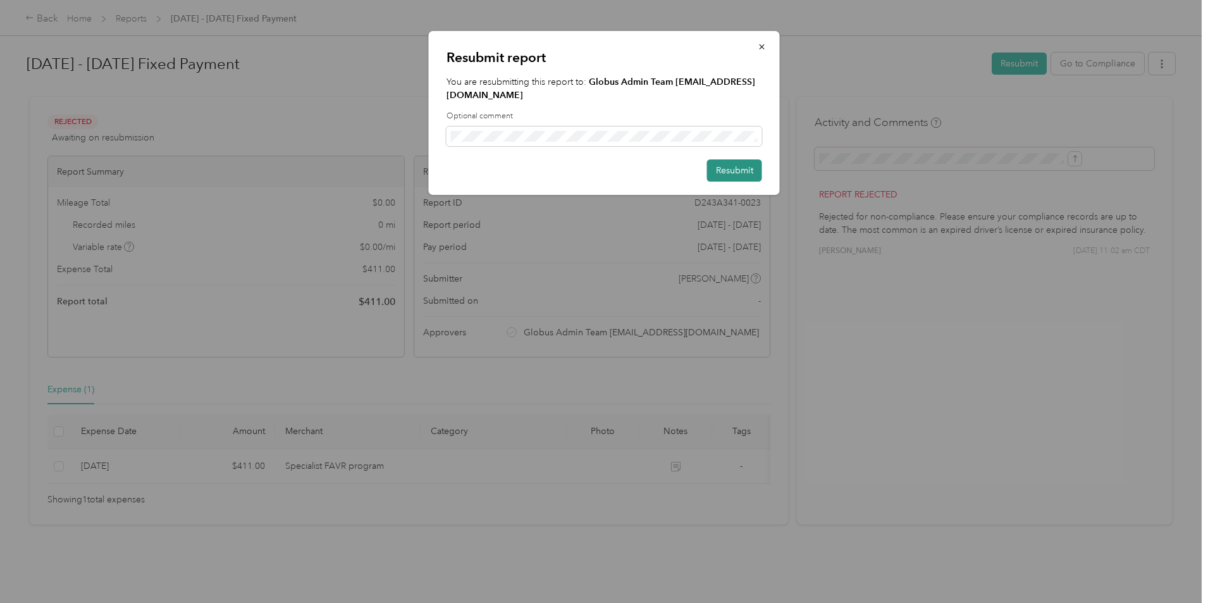
click at [745, 168] on button "Resubmit" at bounding box center [734, 170] width 55 height 22
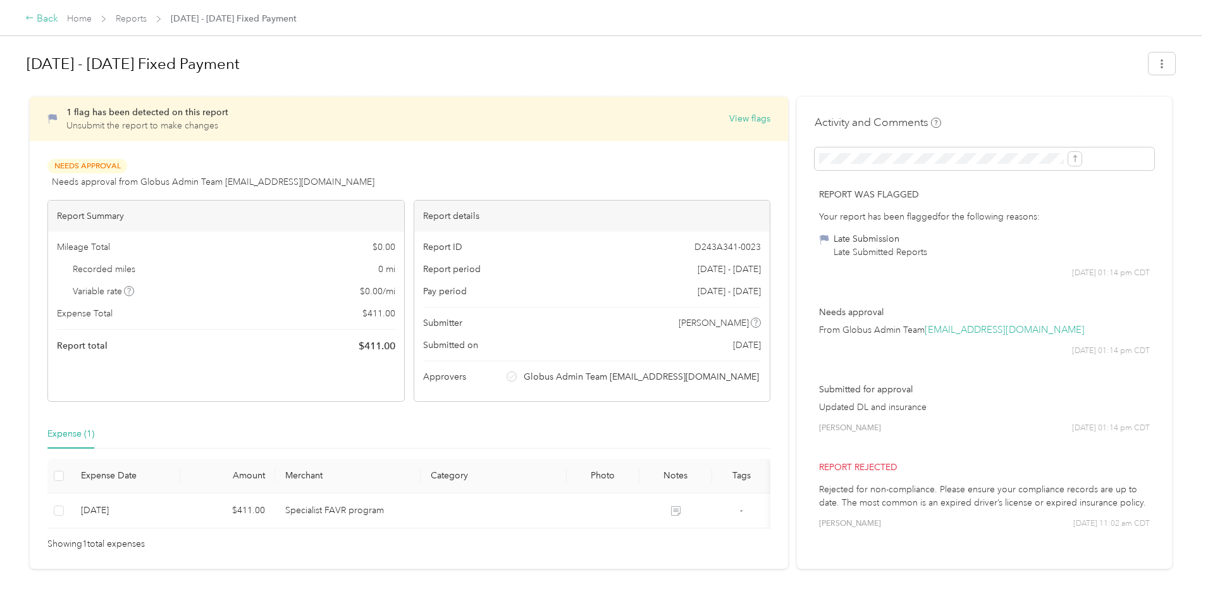
click at [58, 20] on div "Back" at bounding box center [41, 18] width 33 height 15
